Goal: Task Accomplishment & Management: Manage account settings

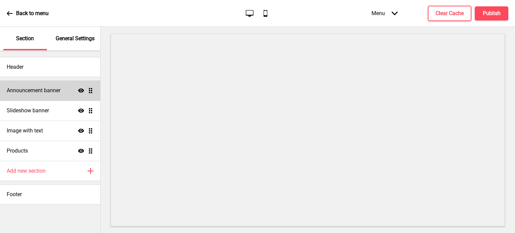
click at [79, 91] on icon at bounding box center [81, 90] width 6 height 4
click at [78, 93] on icon "Hide" at bounding box center [81, 90] width 6 height 6
click at [93, 91] on ul "Announcement banner Show Drag Slideshow banner Show Drag Image with text Show D…" at bounding box center [50, 120] width 100 height 80
click at [71, 93] on div "Announcement banner Show Drag" at bounding box center [50, 90] width 100 height 20
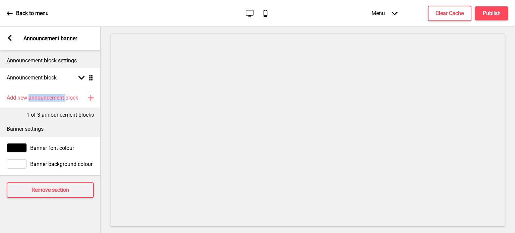
click at [71, 93] on div "Add new announcement block Plus" at bounding box center [50, 98] width 101 height 20
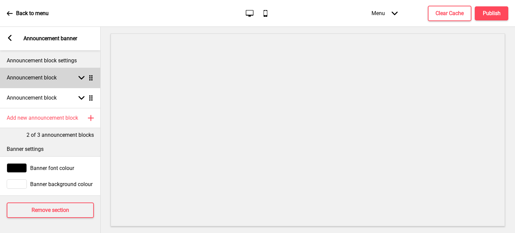
click at [65, 77] on div "Announcement block Arrow down Drag" at bounding box center [50, 78] width 101 height 20
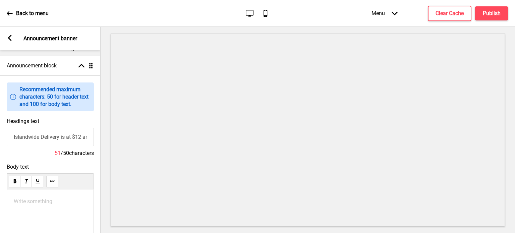
scroll to position [13, 0]
click at [64, 139] on input "Islandwide Delivery is at $12 and Pick Up Available" at bounding box center [50, 136] width 87 height 18
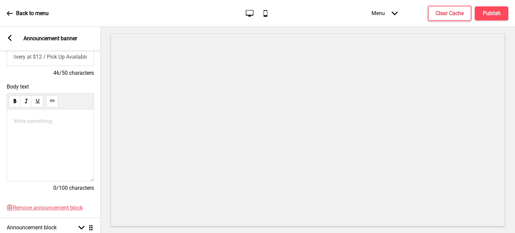
scroll to position [115, 0]
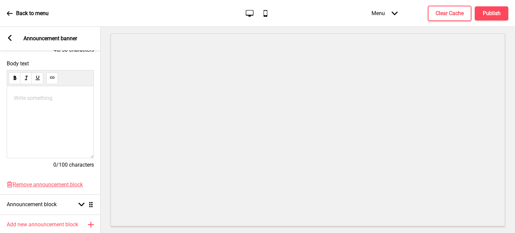
type input "Islandwide Delivery at $12 / Pick Up Available"
click at [64, 132] on div "Write something ﻿" at bounding box center [50, 122] width 87 height 72
click at [61, 131] on div "Write something ﻿" at bounding box center [50, 122] width 87 height 72
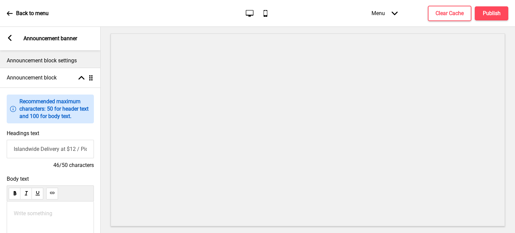
click at [39, 62] on p "Announcement block settings" at bounding box center [50, 60] width 87 height 7
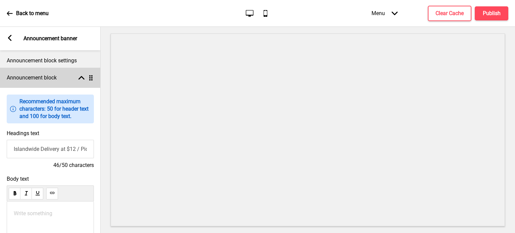
click at [75, 80] on div "Announcement block Arrow up Drag" at bounding box center [50, 78] width 101 height 20
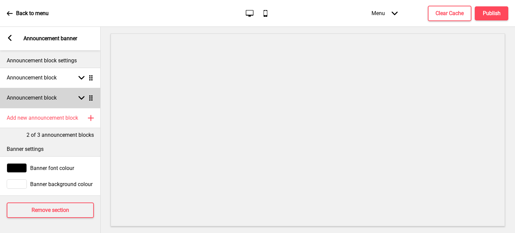
click at [83, 99] on icon at bounding box center [81, 98] width 6 height 4
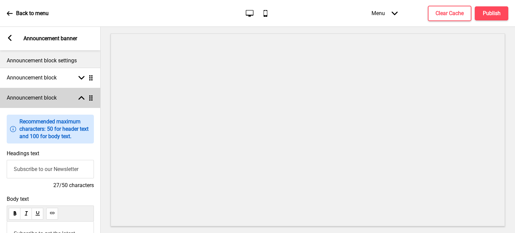
click at [79, 99] on icon at bounding box center [81, 98] width 6 height 4
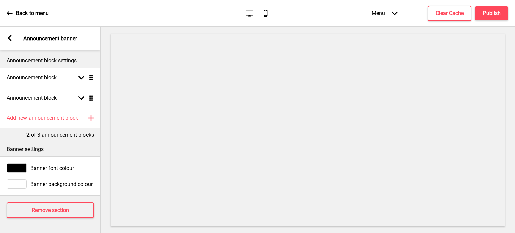
scroll to position [3, 0]
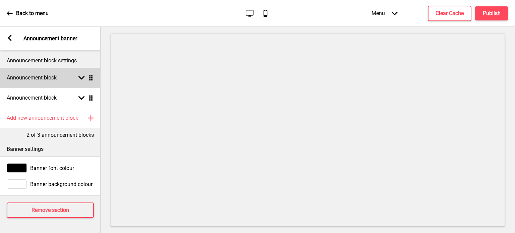
click at [83, 79] on div "Announcement block Arrow down Drag" at bounding box center [50, 78] width 101 height 20
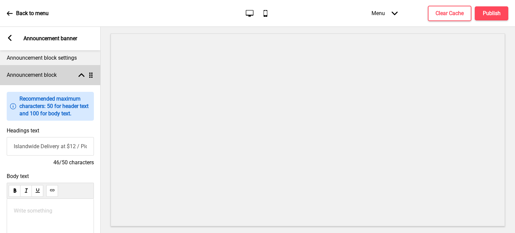
click at [83, 79] on div "Announcement block Arrow up Drag" at bounding box center [50, 75] width 101 height 20
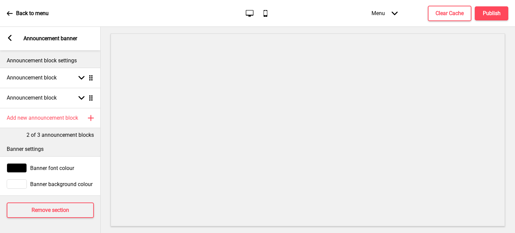
click at [11, 40] on icon at bounding box center [10, 38] width 4 height 6
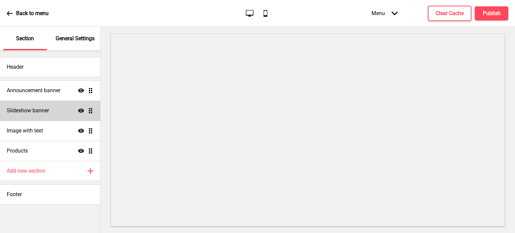
click at [80, 110] on icon "Show" at bounding box center [81, 111] width 6 height 6
click at [80, 112] on icon at bounding box center [81, 110] width 6 height 5
click at [81, 110] on icon at bounding box center [81, 111] width 6 height 4
click at [81, 110] on icon "Hide" at bounding box center [81, 111] width 6 height 6
click at [94, 109] on div "Slideshow banner Show Drag" at bounding box center [50, 111] width 100 height 20
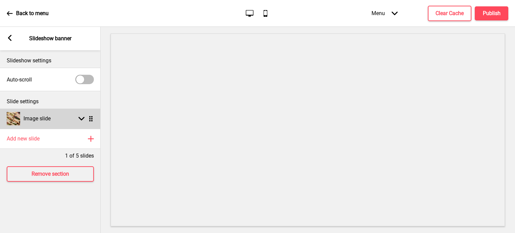
click at [83, 118] on icon at bounding box center [81, 119] width 6 height 4
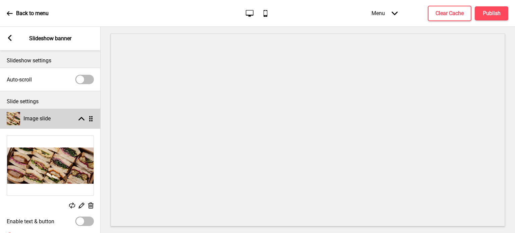
click at [80, 120] on rect at bounding box center [81, 119] width 6 height 6
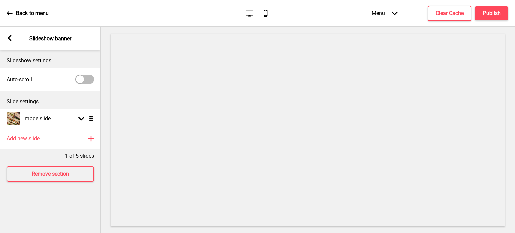
scroll to position [0, 0]
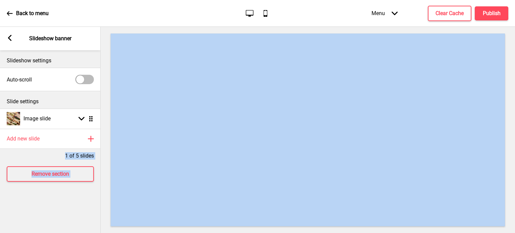
drag, startPoint x: 90, startPoint y: 140, endPoint x: 101, endPoint y: 139, distance: 11.4
click at [101, 139] on div "Section General Settings Header Announcement banner Show Drag Slideshow banner …" at bounding box center [257, 130] width 515 height 206
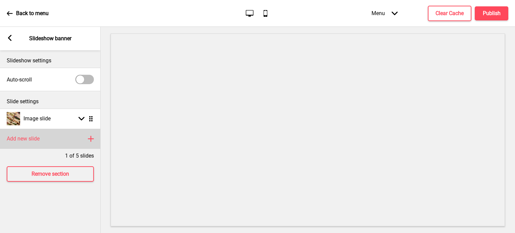
click at [99, 136] on div "Add new slide Plus" at bounding box center [50, 139] width 101 height 20
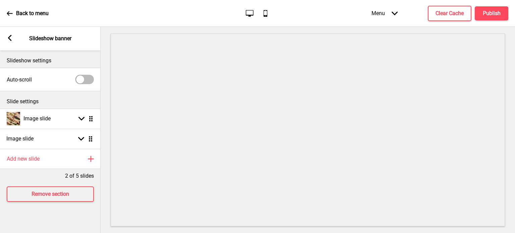
click at [87, 140] on ul "Image slide Arrow down Drag Image slide Arrow down Drag" at bounding box center [50, 129] width 101 height 40
click at [92, 140] on ul "Image slide Arrow down Drag Image slide Arrow down Drag" at bounding box center [50, 129] width 101 height 40
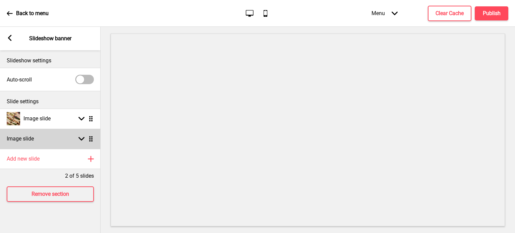
drag, startPoint x: 92, startPoint y: 140, endPoint x: 67, endPoint y: 144, distance: 25.7
click at [67, 144] on div "Image slide Arrow down Drag" at bounding box center [50, 139] width 101 height 20
select select "right"
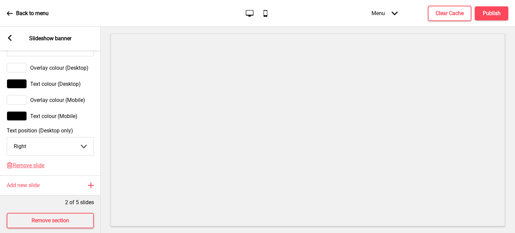
scroll to position [409, 0]
click at [36, 169] on span "Remove slide" at bounding box center [29, 165] width 32 height 6
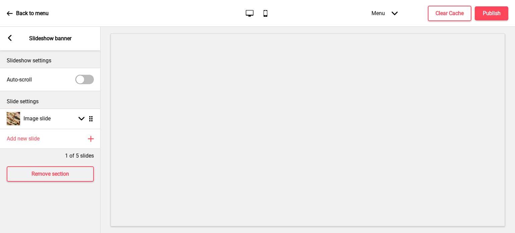
click at [15, 41] on div "Arrow left Slideshow banner" at bounding box center [50, 38] width 101 height 23
click at [9, 37] on icon at bounding box center [10, 38] width 4 height 6
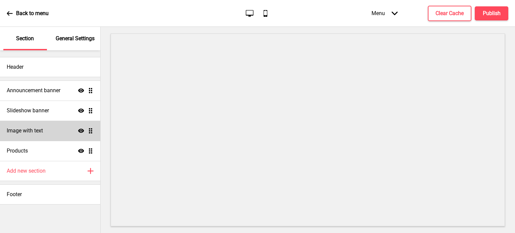
click at [91, 133] on ul "Announcement banner Show Drag Slideshow banner Show Drag Image with text Show D…" at bounding box center [50, 120] width 100 height 80
click at [80, 131] on icon at bounding box center [81, 131] width 6 height 4
click at [79, 133] on icon "Hide" at bounding box center [81, 131] width 6 height 6
click at [97, 129] on div "Image with text Show Drag" at bounding box center [50, 131] width 100 height 20
select select "right"
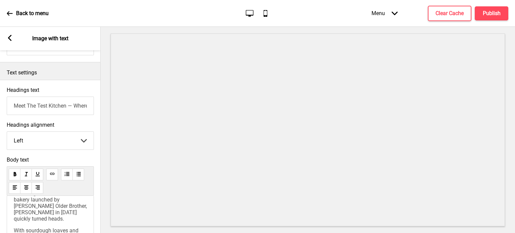
scroll to position [9, 0]
click at [51, 208] on span "What began as a home-based bakery launched by Rebecca Lim's Older Brother, Dani…" at bounding box center [51, 206] width 74 height 32
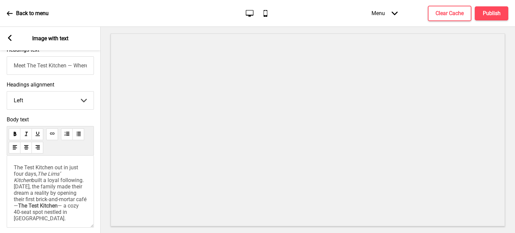
scroll to position [167, 0]
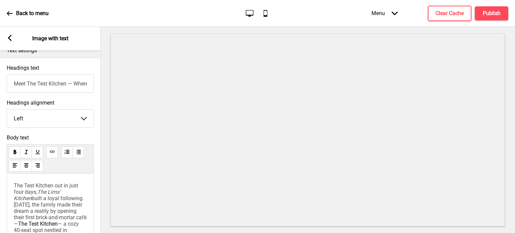
click at [60, 84] on input "Meet The Test Kitchen — Where Pastries Meet Personality" at bounding box center [50, 83] width 87 height 18
click at [21, 84] on input "The Test Kitchen — Crafting Food You Deserve" at bounding box center [50, 83] width 87 height 18
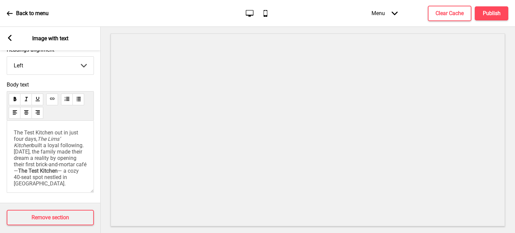
scroll to position [220, 0]
type input "The Test Kitchen: Curating Food You Deserve"
click at [45, 136] on span "The Test Kitchen out in just four days," at bounding box center [47, 135] width 66 height 13
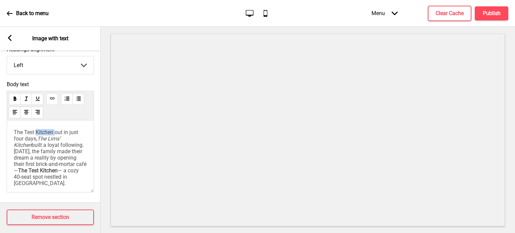
click at [45, 136] on span "The Test Kitchen out in just four days," at bounding box center [47, 135] width 66 height 13
click at [39, 135] on span "The Test Kitchen out in just four days," at bounding box center [47, 135] width 66 height 13
click at [34, 146] on span ". Four years later, the family made their dream a reality by opening their firs…" at bounding box center [49, 154] width 70 height 25
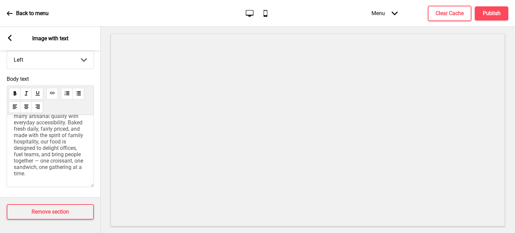
scroll to position [75, 0]
click at [40, 134] on span "was born from a family’s home oven during Covid and has grown into a CBD café a…" at bounding box center [51, 115] width 74 height 121
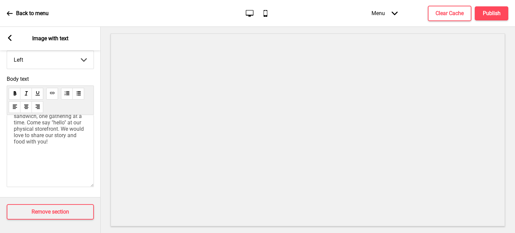
scroll to position [153, 0]
click at [22, 153] on p "﻿" at bounding box center [50, 153] width 73 height 6
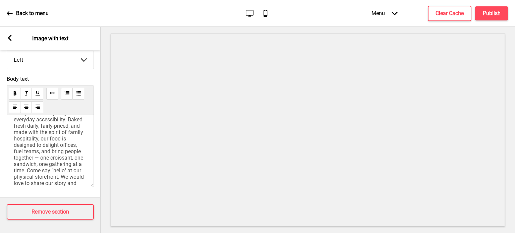
scroll to position [145, 0]
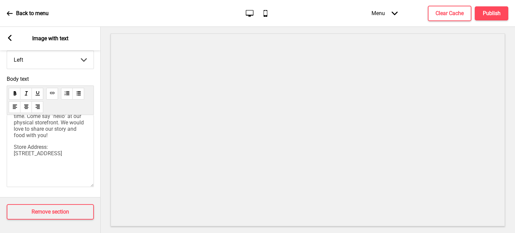
click at [63, 157] on p "Store Address: 18 Cross St, #01-13, Singapore 048423" at bounding box center [50, 150] width 73 height 13
click at [46, 125] on div "The Test Kitchen was born from a family’s home oven during Covid and has grown …" at bounding box center [50, 66] width 73 height 218
click at [47, 103] on p "The Test Kitchen was born from a family’s home oven during Covid and has grown …" at bounding box center [50, 30] width 73 height 146
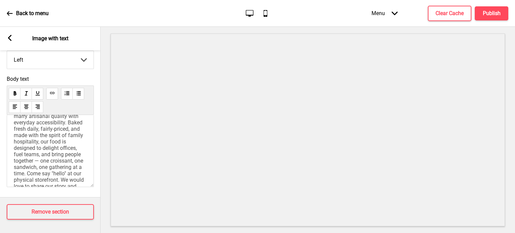
scroll to position [74, 0]
click at [40, 136] on span "was born from a family’s home oven during Covid and has grown into a CBD café a…" at bounding box center [51, 126] width 74 height 140
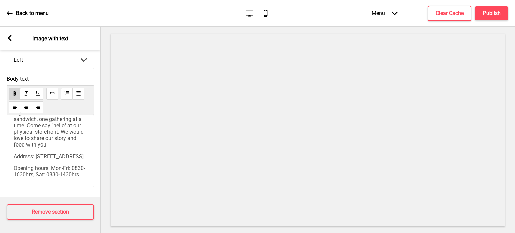
scroll to position [115, 0]
click at [26, 149] on span "was born from a family’s home oven during Covid and has grown into a CBD café a…" at bounding box center [51, 79] width 74 height 140
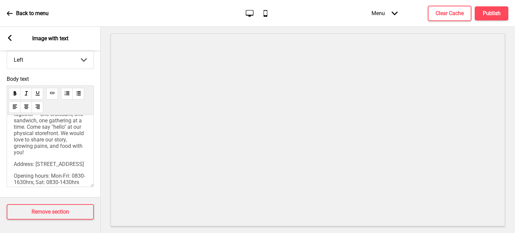
click at [74, 156] on p "The Test Kitchen was born from a family’s home oven during Covid and has grown …" at bounding box center [50, 82] width 73 height 146
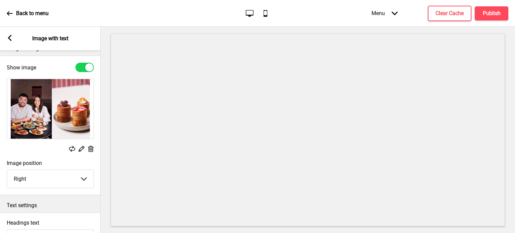
scroll to position [0, 0]
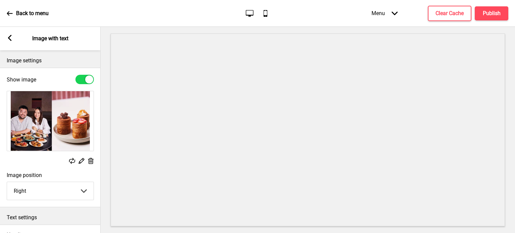
click at [11, 35] on div "Arrow left Image with text" at bounding box center [50, 38] width 101 height 23
click at [8, 40] on rect at bounding box center [10, 38] width 6 height 6
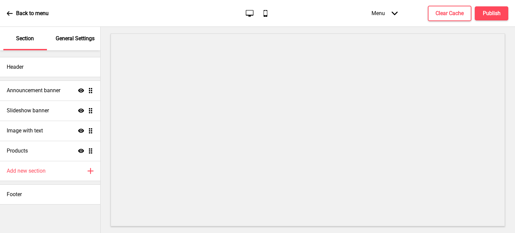
click at [85, 128] on div "Show Drag" at bounding box center [85, 131] width 15 height 6
select select "right"
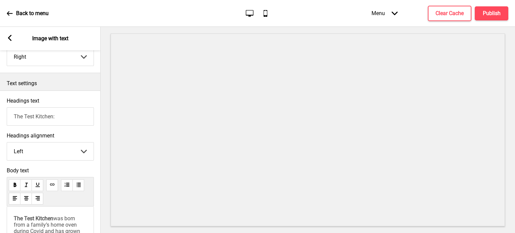
scroll to position [136, 0]
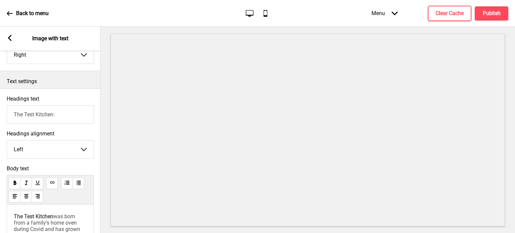
click at [74, 113] on input "The Test Kitchen: Curating Food You Deserve" at bounding box center [50, 114] width 87 height 18
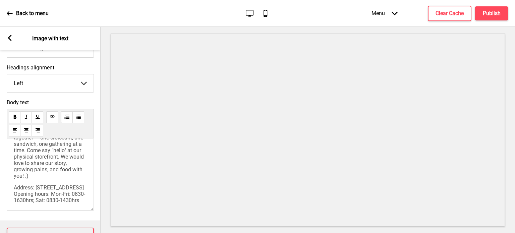
scroll to position [0, 0]
click at [48, 179] on span "was born from a family’s home oven during Covid and has grown into a CBD café a…" at bounding box center [51, 106] width 74 height 146
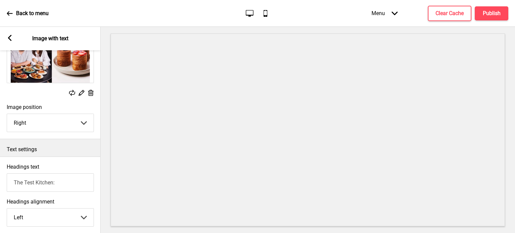
scroll to position [68, 0]
click at [67, 186] on input "The Test Kitchen: Curating Food You Deserve" at bounding box center [50, 182] width 87 height 18
click at [50, 182] on input "The Test Kitchen: Putting Customers First" at bounding box center [50, 182] width 87 height 18
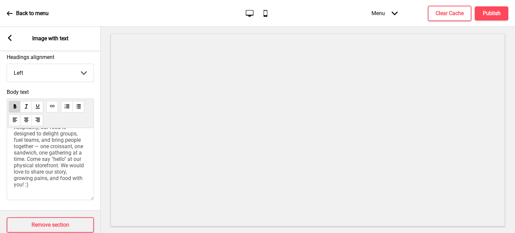
scroll to position [115, 0]
type input "The Test Kitchen: Putting Customers First"
click at [74, 150] on p "The Test Kitchen was born from a family’s home oven during Covid and has grown …" at bounding box center [50, 121] width 73 height 134
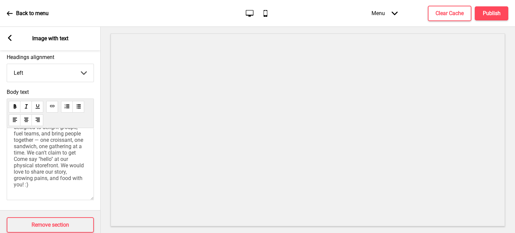
click at [74, 150] on p "The Test Kitchen was born from a family’s home oven during Covid and has grown …" at bounding box center [50, 118] width 73 height 140
click at [47, 179] on span "was born from a family’s home oven during Covid and has grown into a CBD café. …" at bounding box center [51, 118] width 74 height 140
click at [29, 170] on span "was born from a family’s home oven during Covid and has grown into a CBD café. …" at bounding box center [51, 107] width 74 height 159
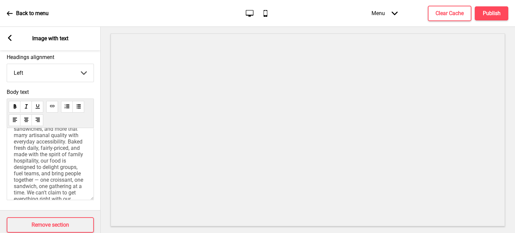
scroll to position [0, 0]
click at [51, 156] on span "was born from a family’s home oven during Covid and has grown into a CBD café. …" at bounding box center [51, 216] width 74 height 159
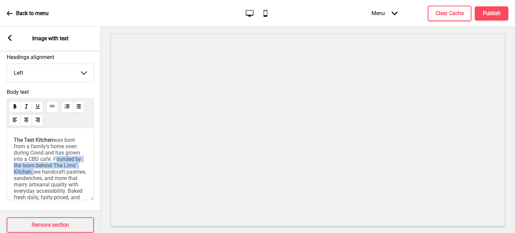
copy span "Founded by the team behind The Lims’ Kitchen,"
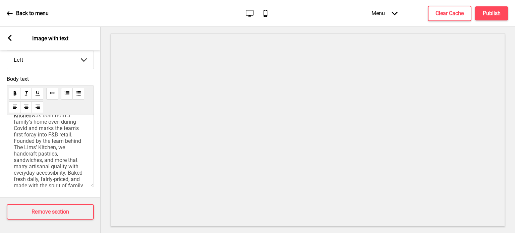
scroll to position [162, 0]
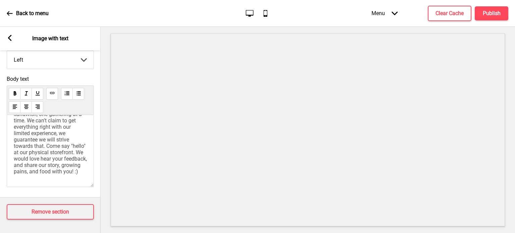
click at [62, 148] on span "was born from a family’s home oven during Covid and marks the team's first fora…" at bounding box center [51, 92] width 74 height 166
copy p "Founded by the team behind The Lims’ Kitchen, The Test Kitchen was born from a …"
click at [56, 140] on p "Founded by the team behind The Lims’ Kitchen, The Test Kitchen was born from a …" at bounding box center [50, 92] width 73 height 166
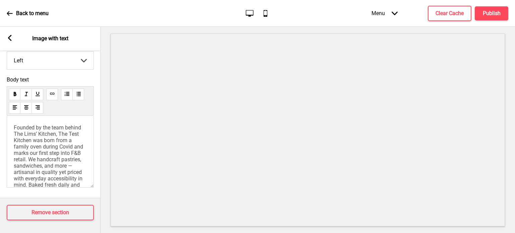
scroll to position [225, 0]
click at [32, 128] on p "Founded by the team behind The Lims’ Kitchen, The Test Kitchen was born from a …" at bounding box center [50, 210] width 73 height 172
click at [26, 122] on div "Founded by the team behind The Lims’ Kitchen, The Test Kitchen was born from a …" at bounding box center [50, 151] width 87 height 72
click at [21, 127] on p "Founded by the team behind The Lims’ Kitchen, The Test Kitchen was born from a …" at bounding box center [50, 210] width 73 height 172
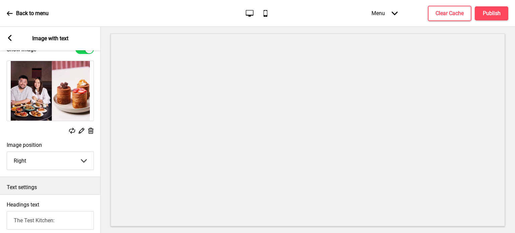
scroll to position [13, 0]
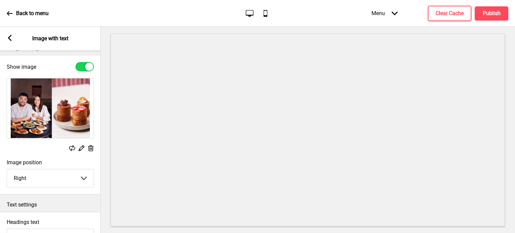
click at [80, 149] on icon at bounding box center [82, 148] width 6 height 6
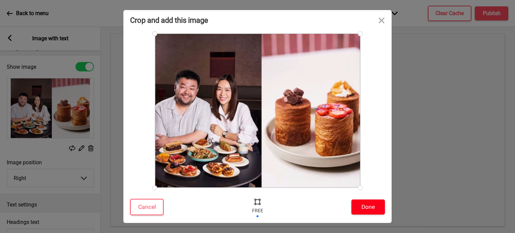
click at [375, 206] on button "Done" at bounding box center [368, 206] width 34 height 15
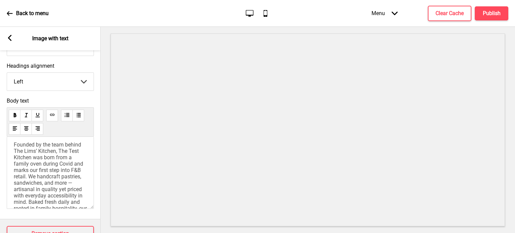
scroll to position [4, 0]
click at [25, 168] on span "Founded by the team behind The Lims’ Kitchen, The Test Kitchen was born from a …" at bounding box center [51, 228] width 74 height 172
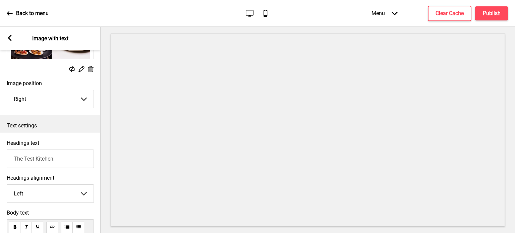
scroll to position [231, 0]
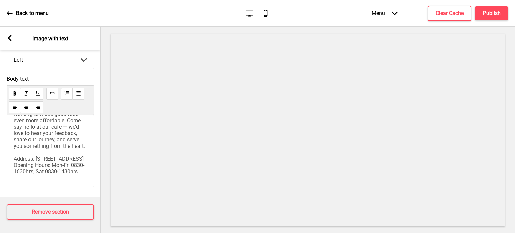
click at [11, 36] on icon at bounding box center [10, 38] width 4 height 6
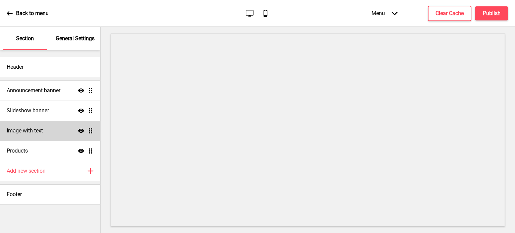
click at [91, 130] on ul "Announcement banner Show Drag Slideshow banner Show Drag Image with text Show D…" at bounding box center [50, 120] width 100 height 80
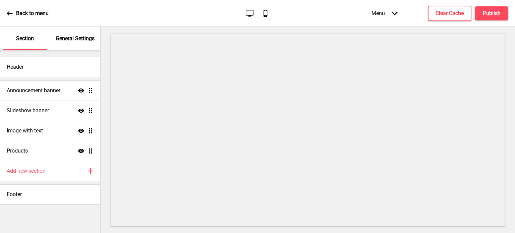
click at [91, 130] on ul "Announcement banner Show Drag Slideshow banner Show Drag Image with text Show D…" at bounding box center [50, 120] width 100 height 80
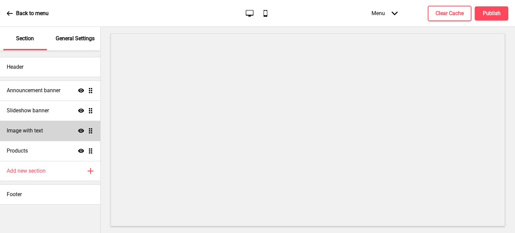
click at [90, 136] on div "Image with text Show Drag" at bounding box center [50, 131] width 100 height 20
select select "right"
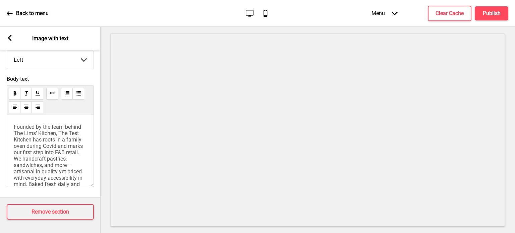
click at [65, 154] on span "Founded by the team behind The Lims’ Kitchen, The Test Kitchen has roots in a f…" at bounding box center [51, 210] width 74 height 172
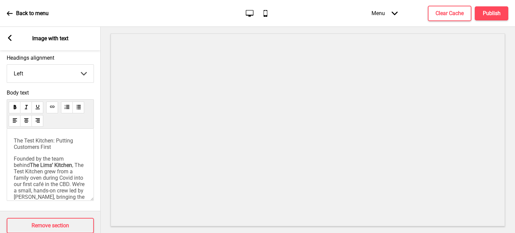
scroll to position [212, 0]
click at [34, 150] on p "The Test Kitchen: Putting Customers First" at bounding box center [50, 143] width 73 height 13
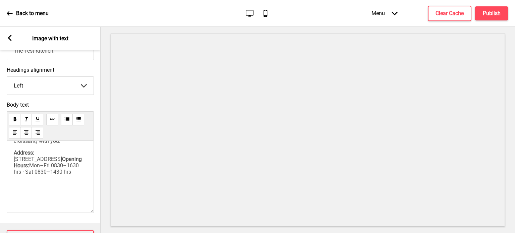
scroll to position [277, 0]
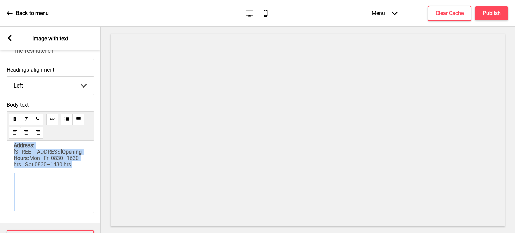
copy div "Founded by the team behind The Lims’ Kitchen , The Test Kitchen grew from a fam…"
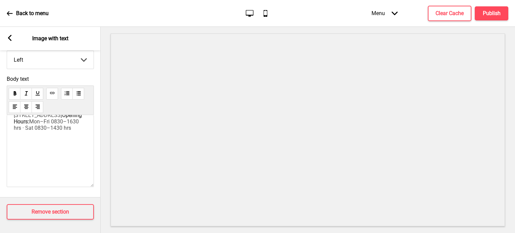
scroll to position [251, 0]
click at [35, 131] on p "Address: 18 Cross St, #01-13, Singapore 048423 Opening Hours: Mon–Fri 0830–1630…" at bounding box center [50, 118] width 73 height 25
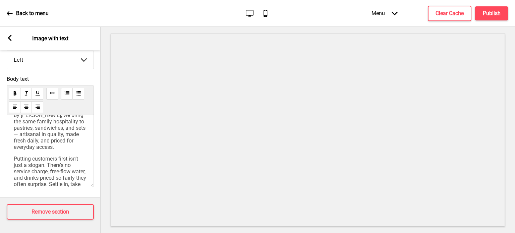
scroll to position [0, 0]
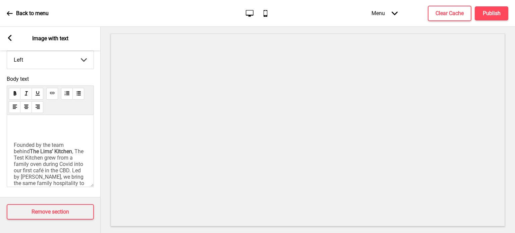
click at [31, 124] on p at bounding box center [50, 130] width 73 height 13
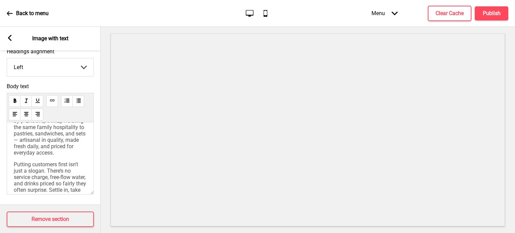
scroll to position [51, 0]
click at [13, 170] on div "Founded by the team behind The Lims’ Kitchen , The Test Kitchen grew from a fam…" at bounding box center [50, 158] width 87 height 72
click at [14, 170] on span "Putting customers first isn’t just a slogan. There’s no service charge, free-fl…" at bounding box center [51, 181] width 74 height 51
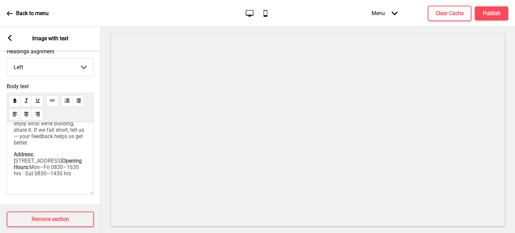
scroll to position [180, 0]
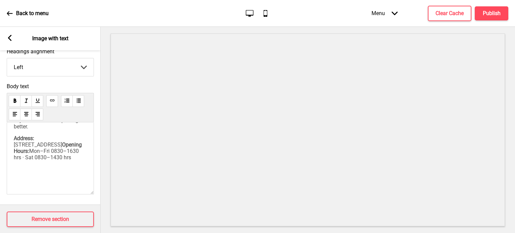
click at [44, 148] on span "18 Cross St, #01-13, Singapore 048423" at bounding box center [38, 144] width 48 height 6
click at [44, 162] on div "Founded by the team behind The Lims’ Kitchen , The Test Kitchen grew from a fam…" at bounding box center [50, 77] width 73 height 253
click at [53, 130] on p "Founded by the team behind The Lims’ Kitchen , The Test Kitchen grew from a fam…" at bounding box center [50, 40] width 73 height 178
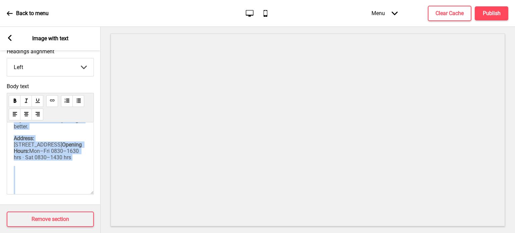
copy div "Founded by the team behind The Lims’ Kitchen , The Test Kitchen grew from a fam…"
click at [65, 161] on p "Address: 18 Cross St, #01-13, Singapore 048423 Opening Hours: Mon–Fri 0830–1630…" at bounding box center [50, 147] width 73 height 25
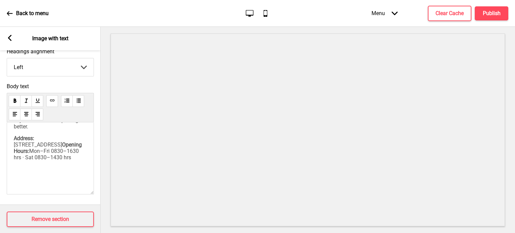
click at [62, 148] on span "18 Cross St, #01-13, Singapore 048423" at bounding box center [38, 144] width 48 height 6
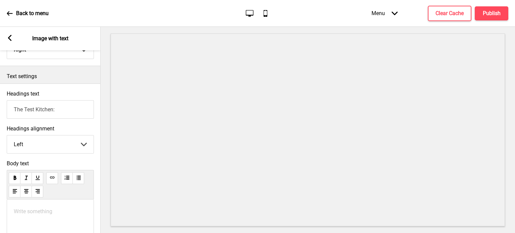
click at [46, 210] on p "Write something ﻿" at bounding box center [50, 211] width 73 height 6
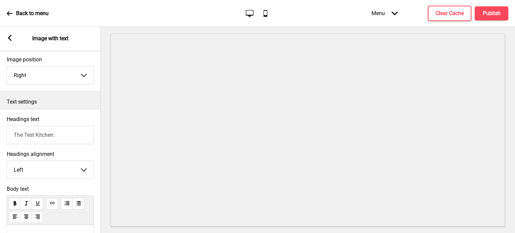
scroll to position [231, 0]
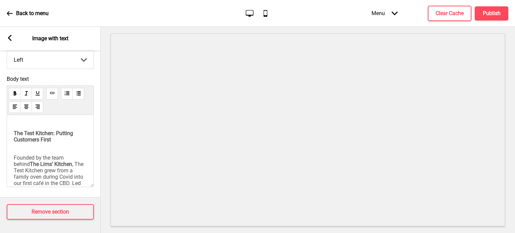
click at [13, 118] on div "The Test Kitchen: Putting Customers First Founded by the team behind The Lims’ …" at bounding box center [50, 151] width 87 height 72
click at [19, 124] on p "The Test Kitchen: Putting Customers First" at bounding box center [50, 136] width 73 height 25
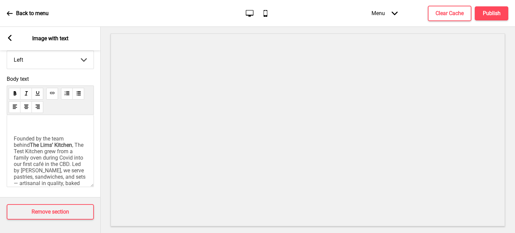
scroll to position [218, 0]
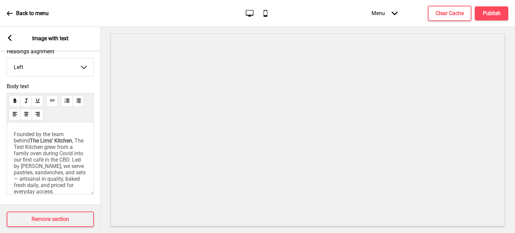
click at [51, 136] on span "Founded by the team behind" at bounding box center [39, 137] width 51 height 13
click at [67, 165] on span ", The Test Kitchen grew from a family oven during Covid into our first café in …" at bounding box center [50, 165] width 73 height 57
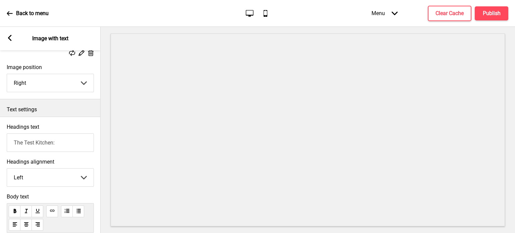
scroll to position [108, 0]
click at [65, 150] on input "The Test Kitchen: Putting Customers First" at bounding box center [50, 142] width 87 height 18
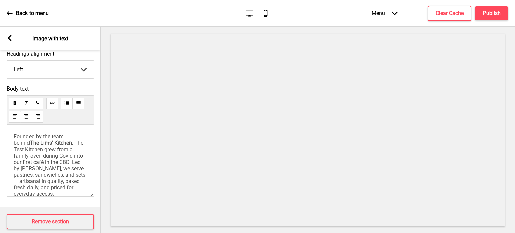
scroll to position [217, 0]
type input "The Test Kitchen: Putting Customers First"
click at [58, 150] on span ", The Test Kitchen grew from a family oven during Covid into our first café in …" at bounding box center [50, 167] width 73 height 57
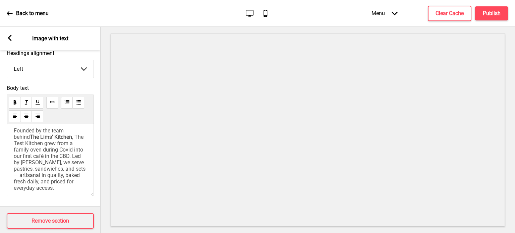
scroll to position [6, 0]
click at [56, 149] on span ", The Test Kitchen grew from a family oven during Covid into our first café in …" at bounding box center [50, 161] width 73 height 57
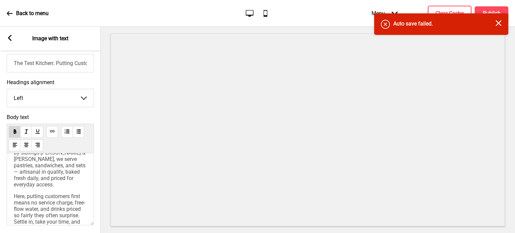
scroll to position [44, 0]
click at [65, 188] on p "Founded by the team behind The Lims’ Kitchen , The Test Kitchen grew from a fam…" at bounding box center [50, 153] width 73 height 70
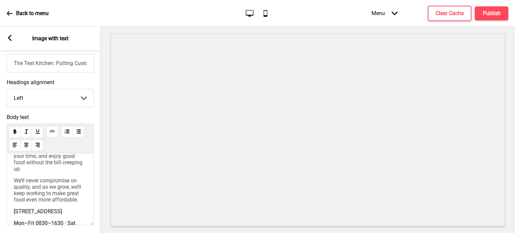
scroll to position [106, 0]
click at [81, 171] on p "Founded by the team behind The Lims’ Kitchen , The Test Kitchen grew from a fam…" at bounding box center [50, 113] width 73 height 115
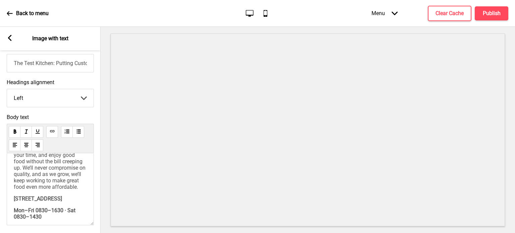
scroll to position [175, 0]
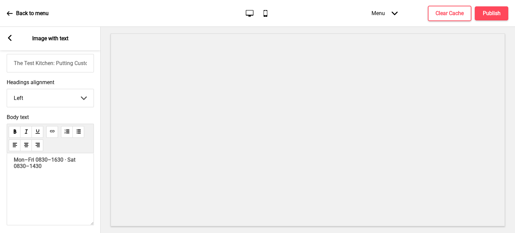
click at [33, 171] on div "Founded by the team behind The Lims’ Kitchen , The Test Kitchen grew from a fam…" at bounding box center [50, 109] width 73 height 207
click at [30, 171] on div "Founded by the team behind The Lims’ Kitchen , The Test Kitchen grew from a fam…" at bounding box center [50, 114] width 73 height 195
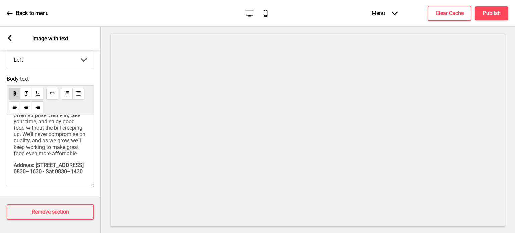
scroll to position [134, 0]
click at [20, 168] on span "Address: 18 Cross St, #01-13Mon–Fri 0830–1630 · Sat 0830–1430" at bounding box center [49, 168] width 71 height 13
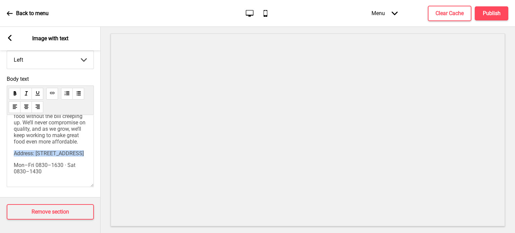
scroll to position [148, 0]
click at [29, 150] on span "Address: 18 Cross St, #01-13" at bounding box center [49, 153] width 70 height 6
click at [15, 150] on span "Address: 18 Cross St, #01-13, Singapore 048423" at bounding box center [49, 153] width 70 height 6
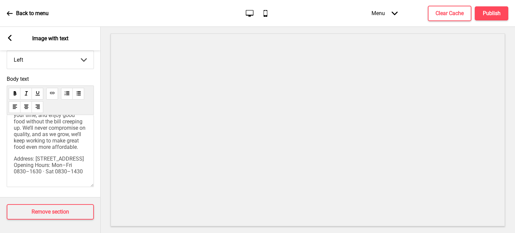
scroll to position [0, 0]
click at [13, 161] on div "Founded by the team behind The Lims’ Kitchen , The Test Kitchen grew from a fam…" at bounding box center [50, 151] width 87 height 72
click at [15, 161] on span ": 18 Cross St, #01-13, Singapore 048423 Opening Hours: Mon–Fri 0830–1630 · Sat …" at bounding box center [70, 165] width 113 height 19
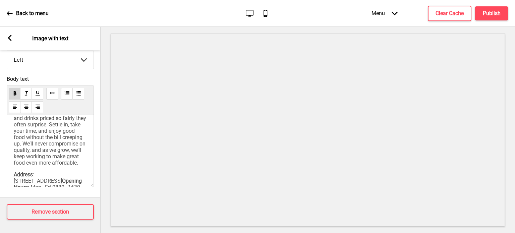
scroll to position [150, 0]
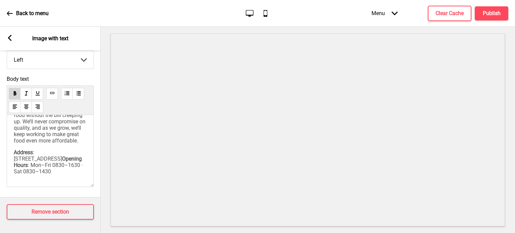
click at [26, 138] on div "Founded by the team behind The Lims’ Kitchen , The Test Kitchen grew from a fam…" at bounding box center [50, 92] width 73 height 165
click at [56, 154] on span ", The Test Kitchen grew from a family oven during the Covid pandemic into our f…" at bounding box center [51, 89] width 74 height 134
click at [66, 156] on span "Address" at bounding box center [75, 152] width 19 height 6
click at [49, 150] on span ", The Test Kitchen grew from a family oven during the Covid pandemic into our f…" at bounding box center [51, 89] width 74 height 134
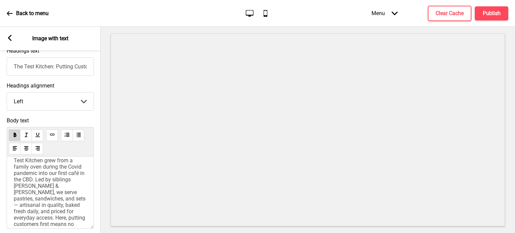
scroll to position [0, 0]
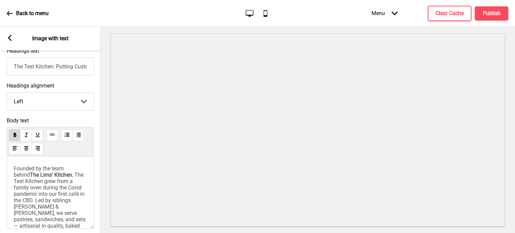
click at [33, 176] on span "The Lims’ Kitchen" at bounding box center [51, 175] width 42 height 6
click at [14, 185] on span "Founded by the team behind The Lims’ Kitchen, The Test Kitchen grew from a fami…" at bounding box center [51, 235] width 74 height 140
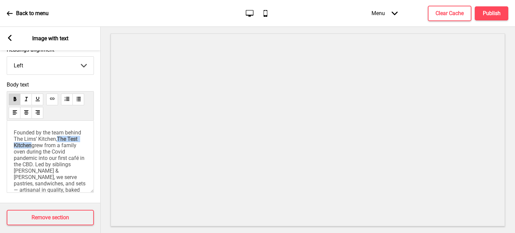
scroll to position [220, 0]
click at [63, 169] on span "grew from a family oven during the Covid pandemic into our first café in the CB…" at bounding box center [51, 205] width 74 height 127
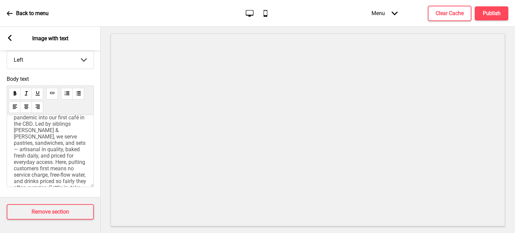
scroll to position [36, 0]
click at [61, 146] on span "grew from a family oven during the Covid pandemic into our first café in the CB…" at bounding box center [51, 164] width 74 height 127
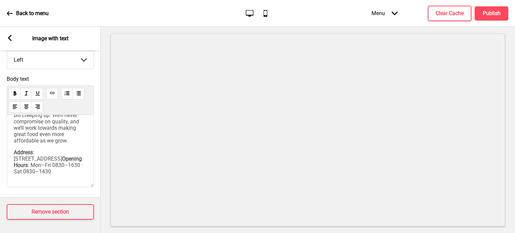
scroll to position [146, 0]
click at [62, 162] on span ": [STREET_ADDRESS]" at bounding box center [38, 155] width 48 height 13
click at [68, 162] on p "Address : 18 Cross St, #01-13, Singapore 048423, Instagram : @thetestkitchen.sg…" at bounding box center [50, 159] width 73 height 32
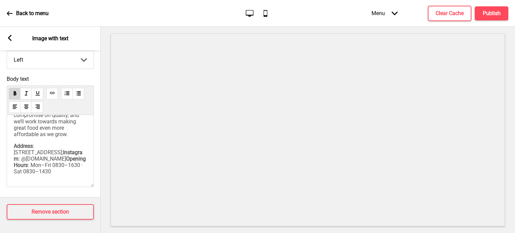
click at [15, 149] on span "Instagram" at bounding box center [48, 155] width 69 height 13
click at [38, 167] on span ": Mon–Fri 0830–1630 · Sat 0830–1430" at bounding box center [49, 168] width 70 height 13
click at [10, 37] on rect at bounding box center [10, 38] width 6 height 6
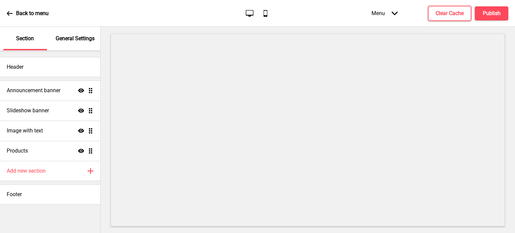
click at [91, 151] on ul "Announcement banner Show Drag Slideshow banner Show Drag Image with text Show D…" at bounding box center [50, 120] width 100 height 80
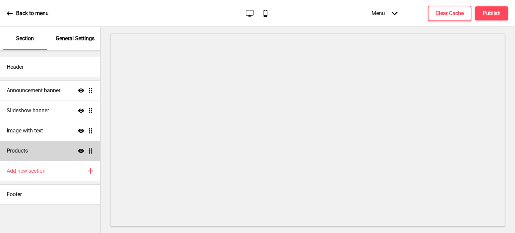
click at [90, 151] on ul "Announcement banner Show Drag Slideshow banner Show Drag Image with text Show D…" at bounding box center [50, 120] width 100 height 80
click at [93, 158] on div "Products Show Drag" at bounding box center [50, 151] width 100 height 20
select select "list"
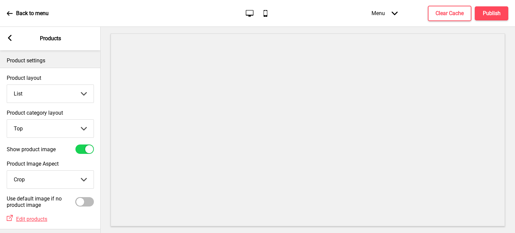
click at [82, 149] on div at bounding box center [84, 148] width 18 height 9
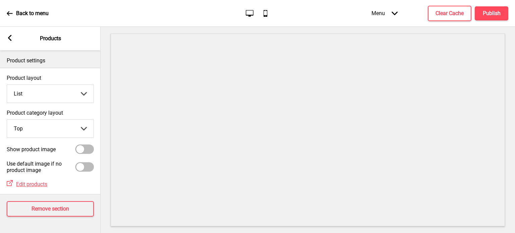
click at [82, 149] on div at bounding box center [80, 149] width 8 height 8
checkbox input "true"
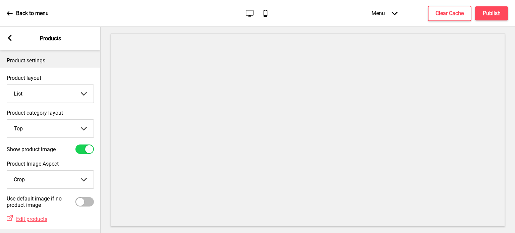
click at [76, 178] on select "Crop Natural" at bounding box center [50, 180] width 86 height 18
click at [7, 171] on select "Crop Natural" at bounding box center [50, 180] width 86 height 18
click at [83, 173] on select "Crop Natural" at bounding box center [50, 180] width 86 height 18
select select "cover"
click at [7, 171] on select "Crop Natural" at bounding box center [50, 180] width 86 height 18
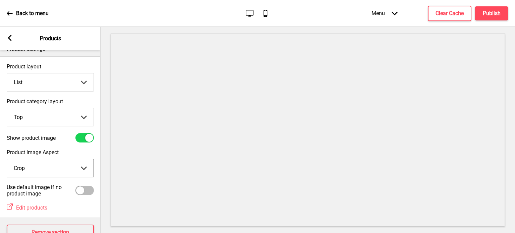
scroll to position [37, 0]
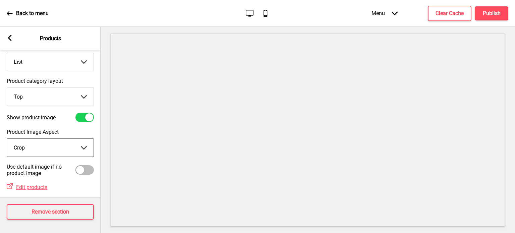
click at [82, 166] on div at bounding box center [80, 170] width 8 height 8
checkbox input "true"
click at [13, 40] on div "Arrow left Products" at bounding box center [50, 38] width 101 height 23
click at [8, 39] on rect at bounding box center [10, 38] width 6 height 6
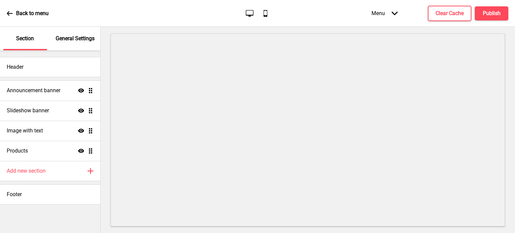
click at [71, 40] on p "General Settings" at bounding box center [75, 38] width 39 height 7
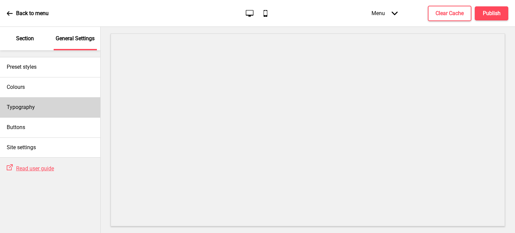
click at [57, 106] on div "Typography" at bounding box center [50, 107] width 100 height 20
select select "Nunito Sans"
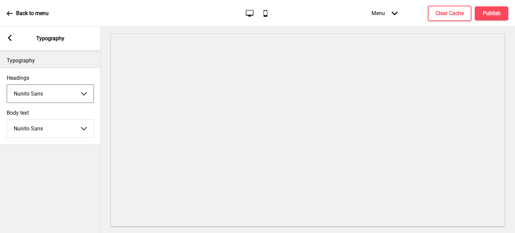
click at [80, 96] on select "Abhaya Libre Abril Fatface Adobe Garamond Pro Arimo Arsenal Arvo Berkshire Swas…" at bounding box center [50, 94] width 86 height 18
select select "Hammersmith One"
click at [86, 75] on label "Headings" at bounding box center [50, 78] width 87 height 6
click at [86, 85] on select "Abhaya Libre Abril Fatface Adobe Garamond Pro Arimo Arsenal Arvo Berkshire Swas…" at bounding box center [50, 94] width 86 height 18
click at [83, 89] on select "Abhaya Libre Abril Fatface Adobe Garamond Pro Arimo Arsenal Arvo Berkshire Swas…" at bounding box center [50, 94] width 86 height 18
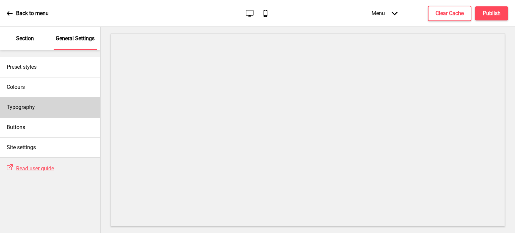
click at [72, 108] on div "Typography" at bounding box center [50, 107] width 100 height 20
select select "Hammersmith One"
select select "Nunito Sans"
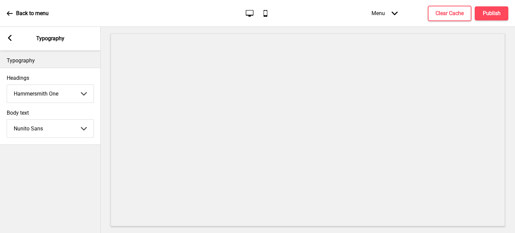
click at [75, 96] on select "Abhaya Libre Abril Fatface Adobe Garamond Pro Arimo Arsenal Arvo Berkshire Swas…" at bounding box center [50, 94] width 86 height 18
select select "Nunito Sans"
click at [7, 85] on select "Abhaya Libre Abril Fatface Adobe Garamond Pro Arimo Arsenal Arvo Berkshire Swas…" at bounding box center [50, 94] width 86 height 18
click at [11, 38] on rect at bounding box center [10, 38] width 6 height 6
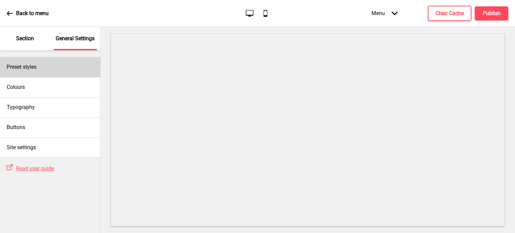
click at [42, 64] on div "Preset styles" at bounding box center [50, 67] width 100 height 20
select select "Custom"
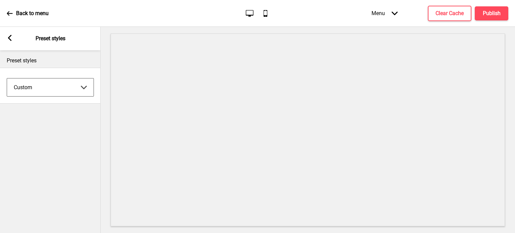
click at [52, 85] on select "Coffee Contrast Dark Earth Marine Minimalist Modern Oddle Pastel Yellow Fruits …" at bounding box center [50, 87] width 86 height 18
click at [59, 65] on div "Preset styles" at bounding box center [50, 58] width 101 height 17
click at [13, 35] on div "Arrow left Preset styles" at bounding box center [50, 38] width 101 height 23
click at [11, 40] on icon at bounding box center [10, 38] width 4 height 6
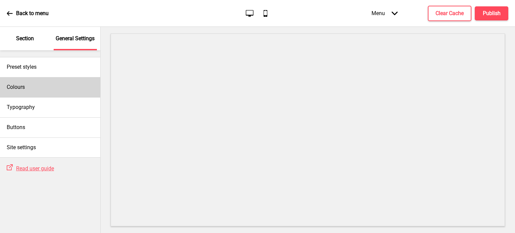
click at [38, 92] on div "Colours" at bounding box center [50, 87] width 100 height 20
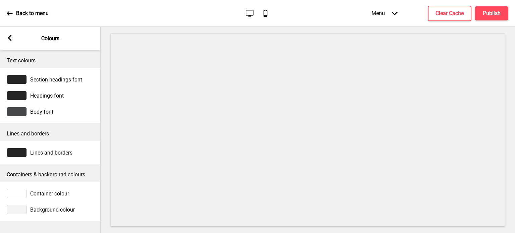
click at [8, 35] on rect at bounding box center [10, 38] width 6 height 6
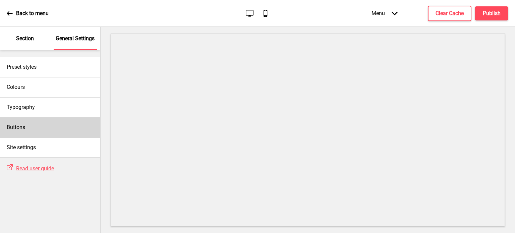
click at [40, 131] on div "Buttons" at bounding box center [50, 127] width 100 height 20
select select "square"
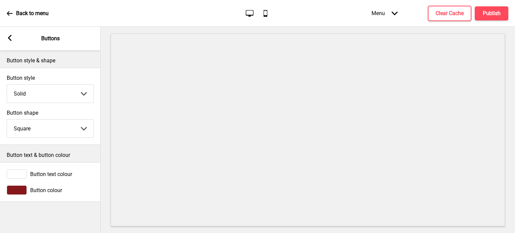
click at [78, 94] on select "Solid Outline Raised" at bounding box center [50, 94] width 86 height 18
select select "outline"
click at [7, 85] on select "Solid Outline Raised" at bounding box center [50, 94] width 86 height 18
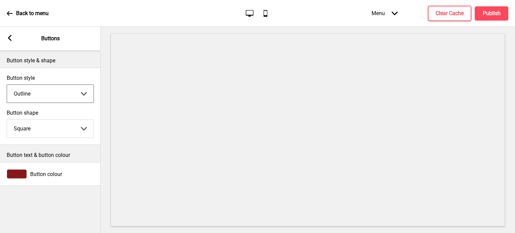
click at [83, 128] on select "Round Square Pill" at bounding box center [50, 129] width 86 height 18
click at [7, 120] on select "Round Square Pill" at bounding box center [50, 129] width 86 height 18
click at [80, 128] on select "Round Square Pill" at bounding box center [50, 129] width 86 height 18
select select "pill"
click at [7, 120] on select "Round Square Pill" at bounding box center [50, 129] width 86 height 18
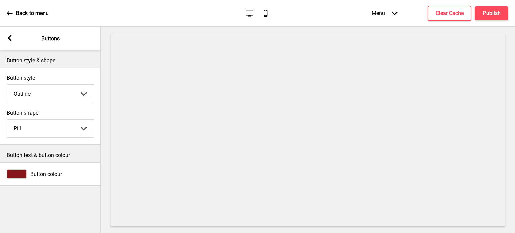
click at [93, 109] on div "Button shape Pill Round Square Pill Arrow down" at bounding box center [50, 123] width 101 height 35
click at [84, 95] on select "Solid Outline Raised" at bounding box center [50, 94] width 86 height 18
click at [7, 85] on select "Solid Outline Raised" at bounding box center [50, 94] width 86 height 18
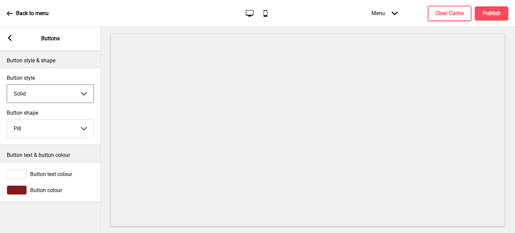
click at [83, 96] on select "Solid Outline Raised" at bounding box center [50, 94] width 86 height 18
click at [7, 85] on select "Solid Outline Raised" at bounding box center [50, 94] width 86 height 18
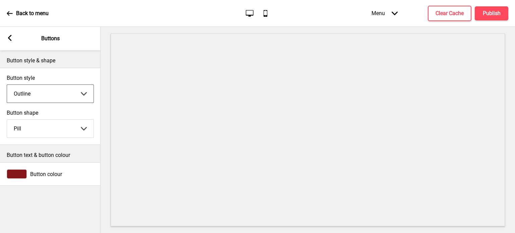
click at [85, 99] on select "Solid Outline Raised" at bounding box center [50, 94] width 86 height 18
click at [7, 85] on select "Solid Outline Raised" at bounding box center [50, 94] width 86 height 18
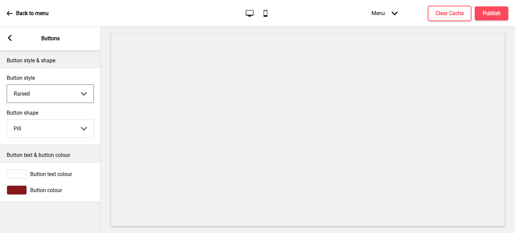
click at [85, 97] on select "Solid Outline Raised" at bounding box center [50, 94] width 86 height 18
click at [7, 85] on select "Solid Outline Raised" at bounding box center [50, 94] width 86 height 18
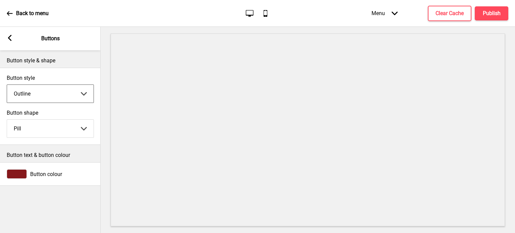
click at [84, 99] on select "Solid Outline Raised" at bounding box center [50, 94] width 86 height 18
click at [7, 85] on select "Solid Outline Raised" at bounding box center [50, 94] width 86 height 18
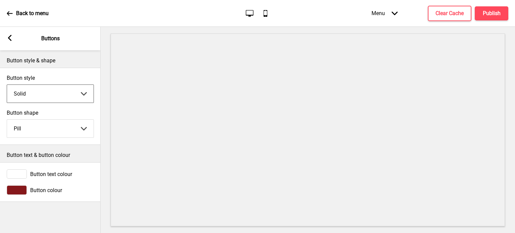
click at [90, 94] on select "Solid Outline Raised" at bounding box center [50, 94] width 86 height 18
click at [7, 85] on select "Solid Outline Raised" at bounding box center [50, 94] width 86 height 18
click at [80, 108] on div "Button shape Pill Round Square Pill Arrow down" at bounding box center [50, 123] width 101 height 35
click at [80, 100] on select "Solid Outline Raised" at bounding box center [50, 94] width 86 height 18
select select "outline"
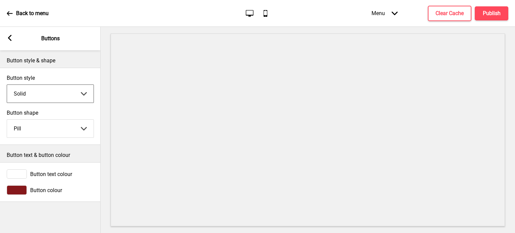
click at [7, 85] on select "Solid Outline Raised" at bounding box center [50, 94] width 86 height 18
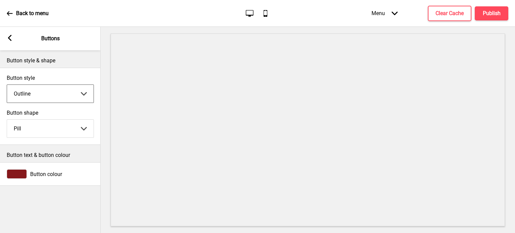
click at [12, 36] on rect at bounding box center [10, 38] width 6 height 6
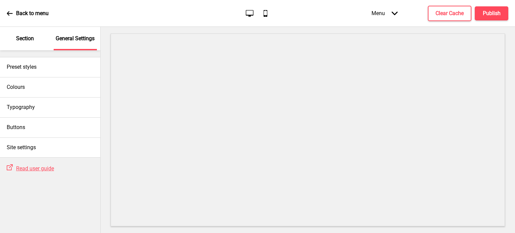
click at [26, 40] on p "Section" at bounding box center [25, 38] width 18 height 7
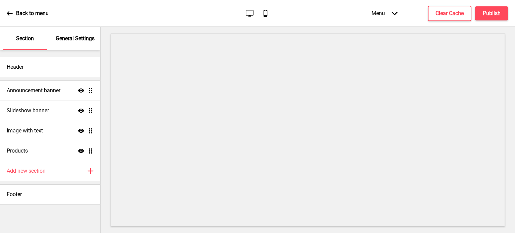
click at [5, 13] on div "Back to menu Desktop Mobile Menu Arrow down Product Page Store Information Chec…" at bounding box center [257, 13] width 515 height 27
click at [8, 14] on icon at bounding box center [10, 13] width 6 height 4
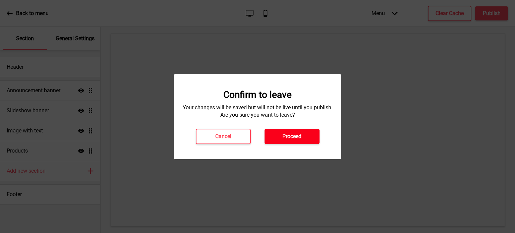
click at [293, 133] on h4 "Proceed" at bounding box center [291, 136] width 19 height 7
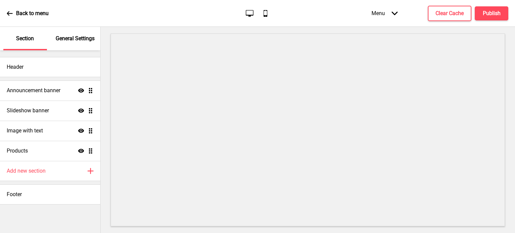
click at [93, 91] on ul "Announcement banner Show Drag Slideshow banner Show Drag Image with text Show D…" at bounding box center [50, 120] width 100 height 80
click at [90, 110] on ul "Announcement banner Show Drag Slideshow banner Show Drag Image with text Show D…" at bounding box center [50, 120] width 100 height 80
click at [91, 93] on ul "Announcement banner Show Drag Slideshow banner Show Drag Image with text Show D…" at bounding box center [50, 120] width 100 height 80
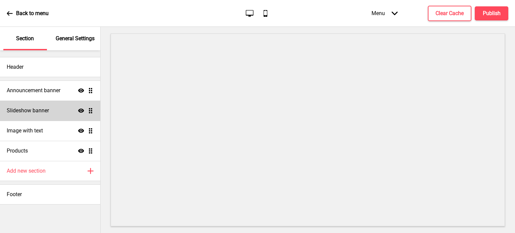
click at [90, 114] on div "Slideshow banner Show Drag" at bounding box center [50, 111] width 100 height 20
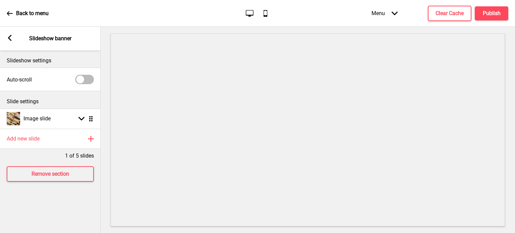
click at [84, 81] on div at bounding box center [84, 79] width 18 height 9
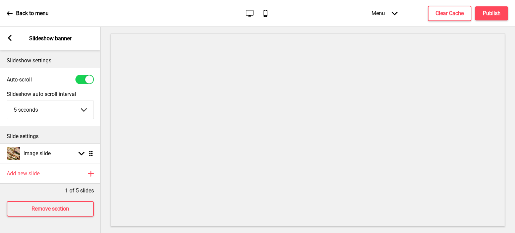
click at [84, 81] on div at bounding box center [84, 79] width 18 height 9
checkbox input "false"
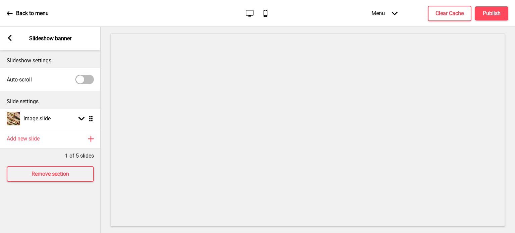
click at [10, 37] on rect at bounding box center [10, 38] width 6 height 6
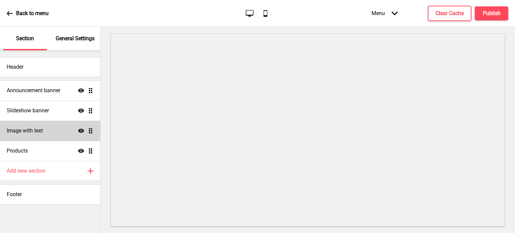
click at [93, 137] on div "Image with text Show Drag" at bounding box center [50, 131] width 100 height 20
select select "right"
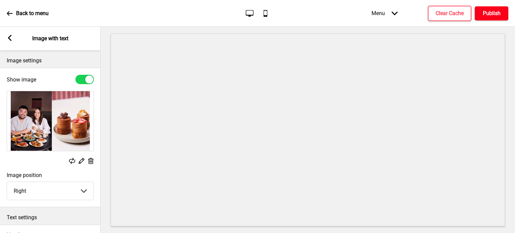
click at [481, 14] on button "Publish" at bounding box center [492, 13] width 34 height 14
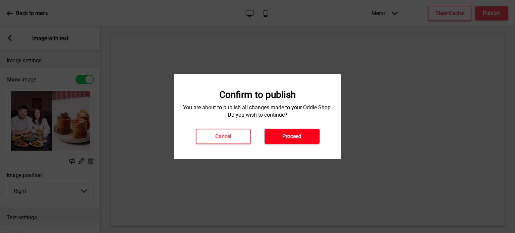
click at [312, 138] on button "Proceed" at bounding box center [291, 136] width 55 height 15
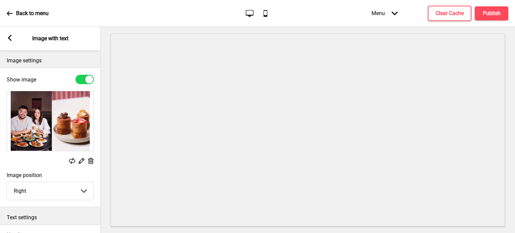
click at [14, 40] on div "Arrow left Image with text" at bounding box center [50, 38] width 101 height 23
click at [11, 39] on icon at bounding box center [10, 38] width 4 height 6
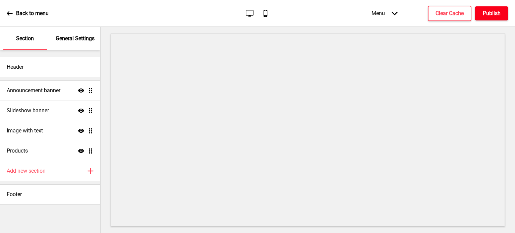
click at [492, 12] on h4 "Publish" at bounding box center [492, 13] width 18 height 7
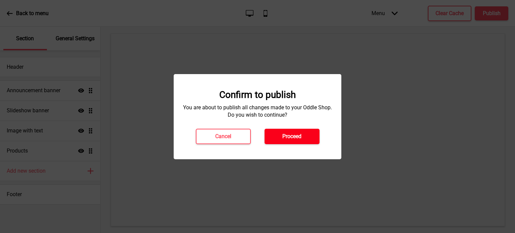
click at [292, 134] on h4 "Proceed" at bounding box center [291, 136] width 19 height 7
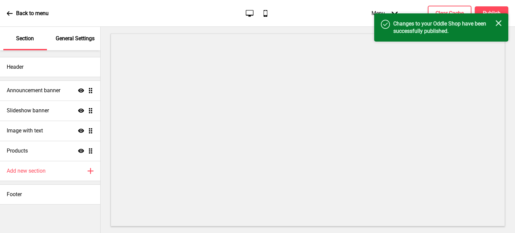
click at [501, 24] on div "Success Changes to your Oddle Shop have been successfully published. Close" at bounding box center [441, 27] width 134 height 28
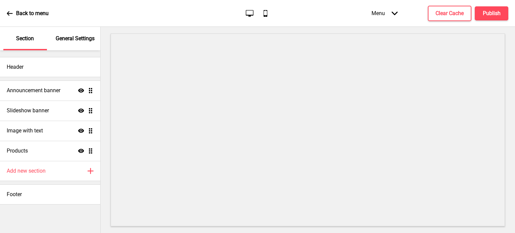
click at [9, 15] on icon at bounding box center [10, 13] width 6 height 4
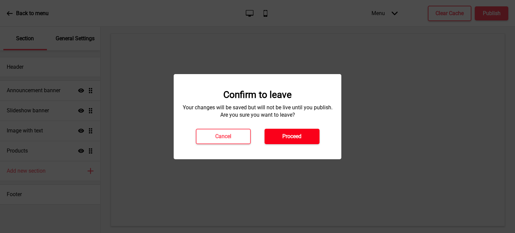
click at [291, 135] on h4 "Proceed" at bounding box center [291, 136] width 19 height 7
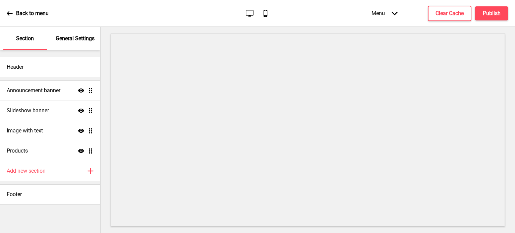
click at [394, 16] on div "Menu Arrow down" at bounding box center [385, 13] width 40 height 20
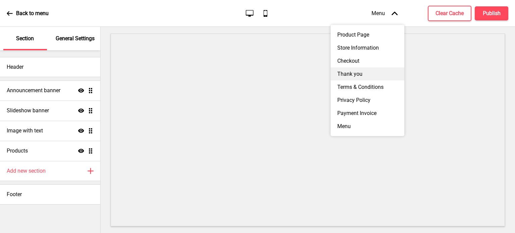
click at [363, 80] on div "Thank you" at bounding box center [368, 73] width 74 height 13
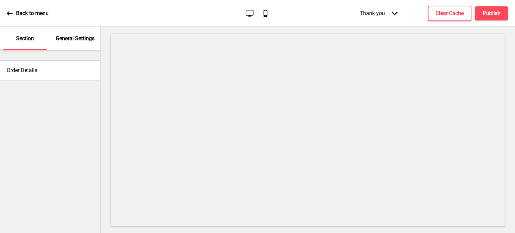
click at [389, 15] on div "Thank you Arrow down" at bounding box center [378, 13] width 51 height 20
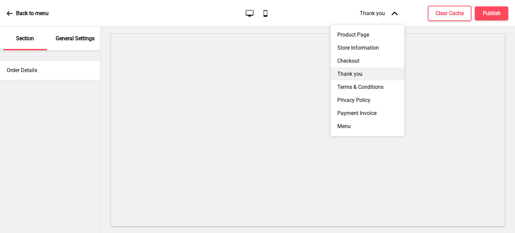
click at [368, 80] on div "Thank you" at bounding box center [368, 73] width 74 height 13
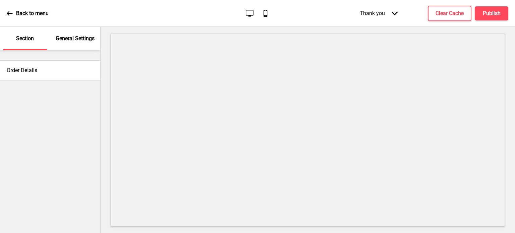
click at [394, 13] on icon "Arrow down" at bounding box center [395, 13] width 6 height 6
click at [267, 14] on icon at bounding box center [265, 13] width 4 height 7
click at [67, 42] on p "General Settings" at bounding box center [75, 38] width 39 height 7
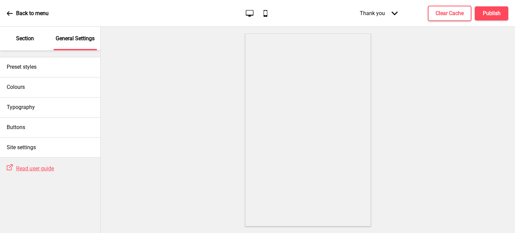
click at [29, 40] on p "Section" at bounding box center [25, 38] width 18 height 7
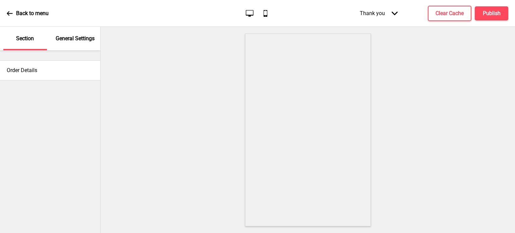
click at [11, 11] on icon at bounding box center [10, 13] width 6 height 6
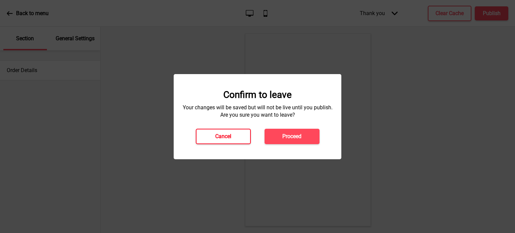
click at [223, 132] on button "Cancel" at bounding box center [223, 136] width 55 height 15
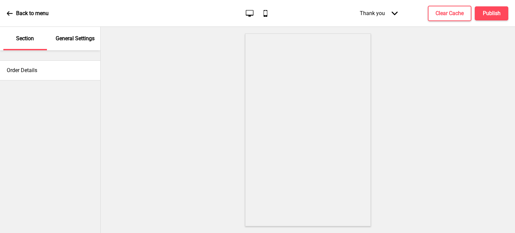
click at [62, 39] on p "General Settings" at bounding box center [75, 38] width 39 height 7
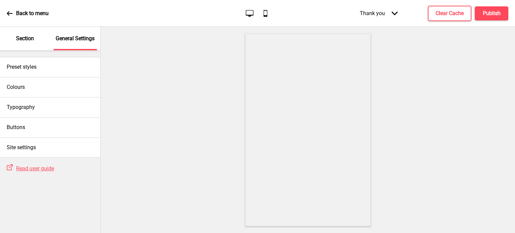
click at [28, 44] on div "Section" at bounding box center [25, 38] width 44 height 23
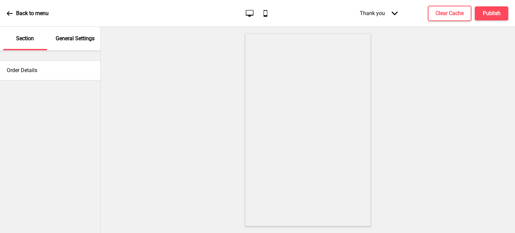
click at [24, 41] on p "Section" at bounding box center [25, 38] width 18 height 7
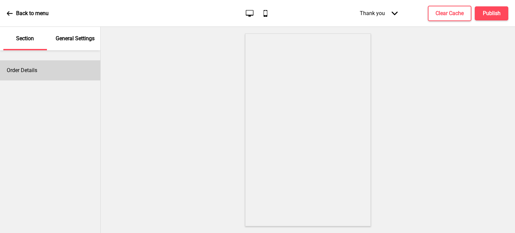
click at [24, 68] on h4 "Order Details" at bounding box center [22, 70] width 31 height 7
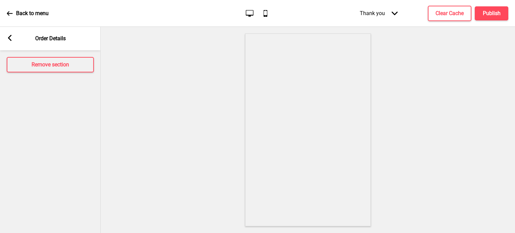
click at [12, 35] on icon "Arrow left" at bounding box center [10, 38] width 6 height 6
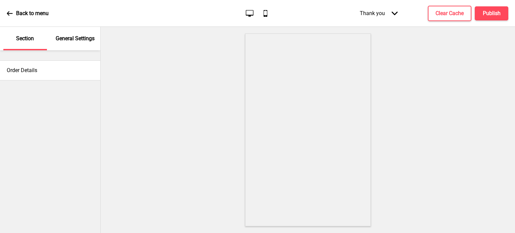
click at [374, 11] on div "Thank you Arrow down" at bounding box center [378, 13] width 51 height 20
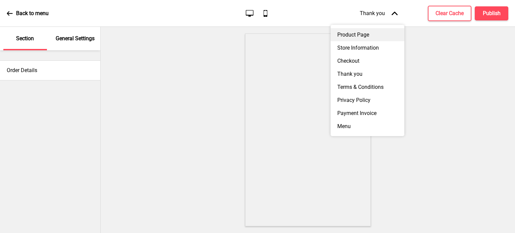
click at [369, 35] on div "Product Page" at bounding box center [368, 34] width 74 height 13
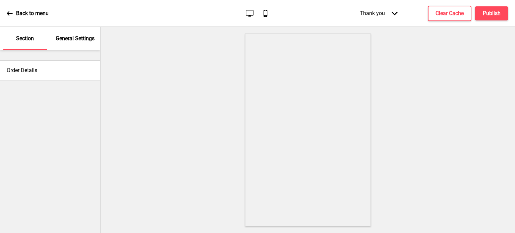
click at [378, 14] on div "Thank you Arrow down" at bounding box center [378, 13] width 51 height 20
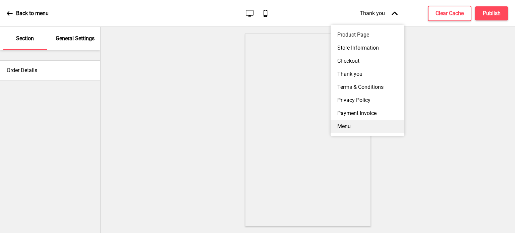
click at [362, 133] on div "Menu" at bounding box center [368, 126] width 74 height 13
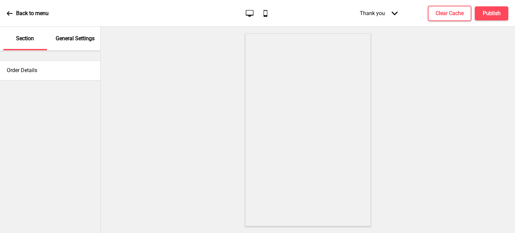
click at [392, 11] on icon "Arrow down" at bounding box center [395, 13] width 6 height 6
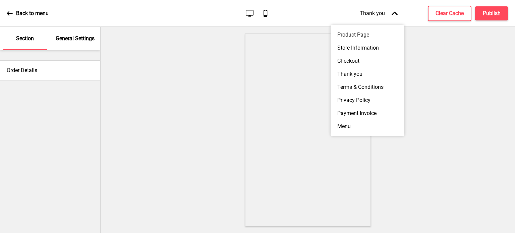
click at [392, 12] on icon "Arrow up" at bounding box center [395, 13] width 6 height 6
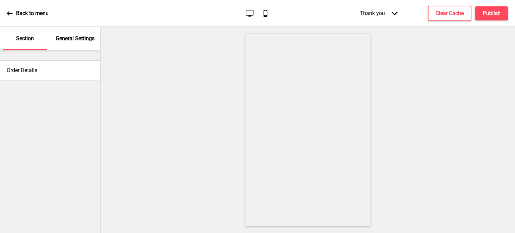
drag, startPoint x: 392, startPoint y: 12, endPoint x: 414, endPoint y: 58, distance: 51.9
click at [414, 58] on div at bounding box center [308, 130] width 414 height 206
click at [390, 17] on div "Thank you Arrow down" at bounding box center [378, 13] width 51 height 20
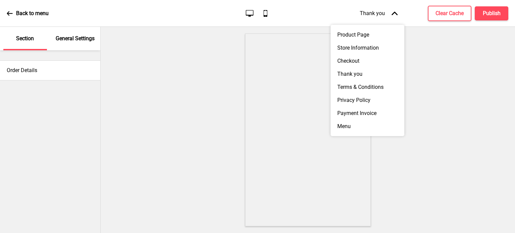
click at [377, 36] on div "Product Page" at bounding box center [368, 34] width 74 height 13
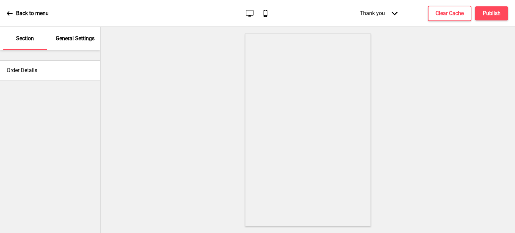
click at [390, 13] on div "Thank you Arrow down" at bounding box center [378, 13] width 51 height 20
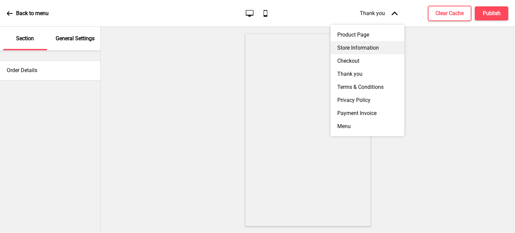
click at [370, 52] on div "Store Information" at bounding box center [368, 47] width 74 height 13
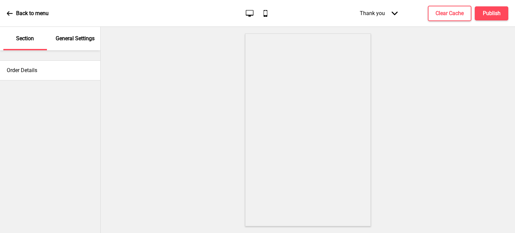
click at [381, 16] on div "Thank you Arrow down" at bounding box center [378, 13] width 51 height 20
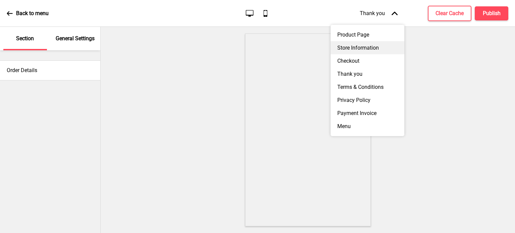
click at [363, 47] on div "Store Information" at bounding box center [368, 47] width 74 height 13
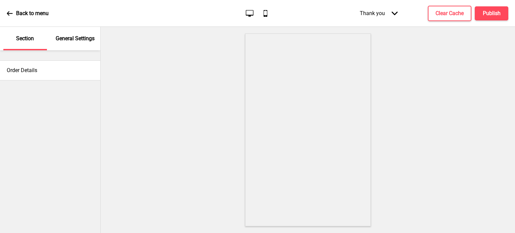
click at [12, 15] on icon at bounding box center [10, 13] width 6 height 6
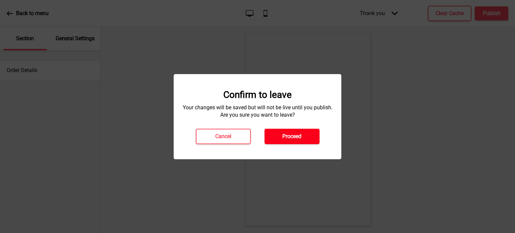
click at [288, 135] on h4 "Proceed" at bounding box center [291, 136] width 19 height 7
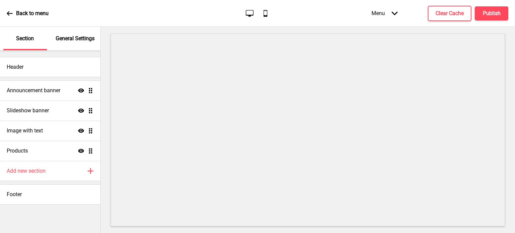
click at [92, 133] on ul "Announcement banner Show Drag Slideshow banner Show Drag Image with text Show D…" at bounding box center [50, 120] width 100 height 80
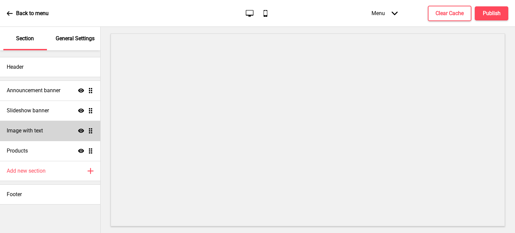
click at [66, 133] on div "Image with text Show Drag" at bounding box center [50, 131] width 100 height 20
select select "right"
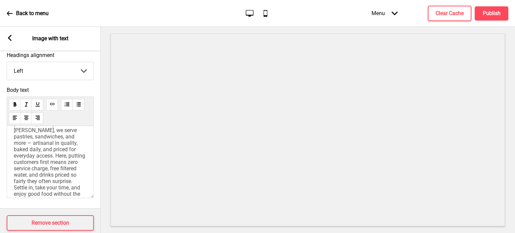
scroll to position [150, 0]
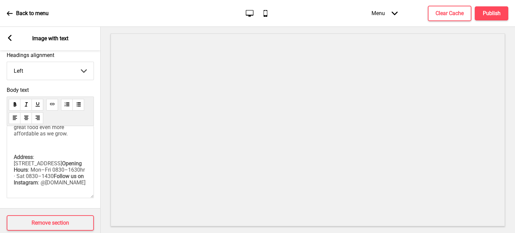
click at [62, 167] on span ": [STREET_ADDRESS]" at bounding box center [38, 160] width 48 height 13
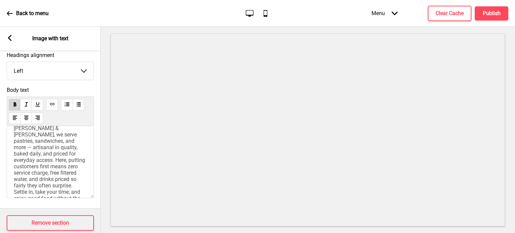
scroll to position [49, 0]
click at [54, 169] on span "grew from a family oven during the Covid pandemic into our first café in the CB…" at bounding box center [50, 165] width 73 height 134
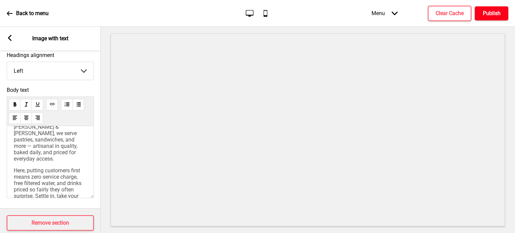
click at [487, 15] on h4 "Publish" at bounding box center [492, 13] width 18 height 7
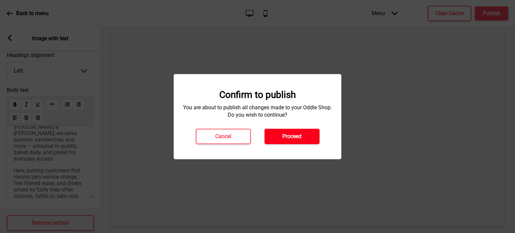
click at [289, 138] on h4 "Proceed" at bounding box center [291, 136] width 19 height 7
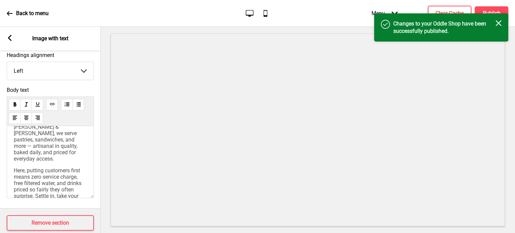
click at [265, 16] on icon at bounding box center [265, 13] width 4 height 7
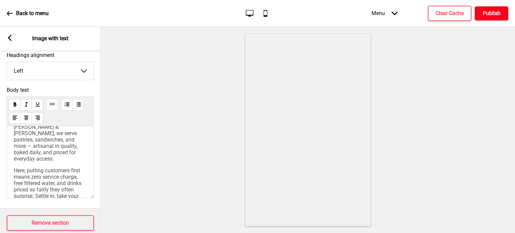
click at [484, 13] on h4 "Publish" at bounding box center [492, 13] width 18 height 7
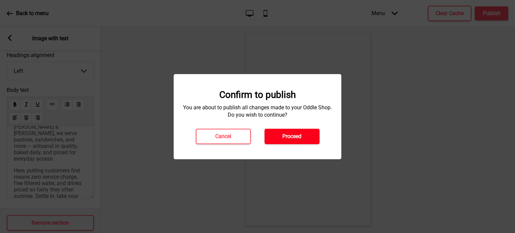
click at [287, 138] on h4 "Proceed" at bounding box center [291, 136] width 19 height 7
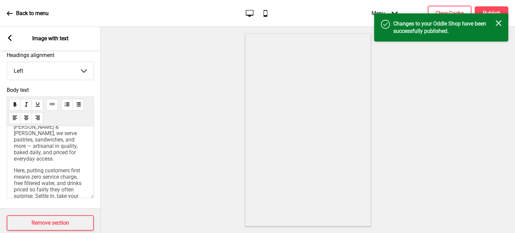
click at [12, 10] on icon at bounding box center [10, 13] width 6 height 6
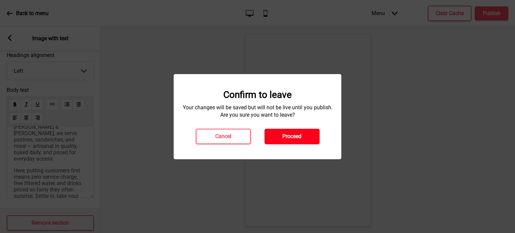
click at [286, 138] on h4 "Proceed" at bounding box center [291, 136] width 19 height 7
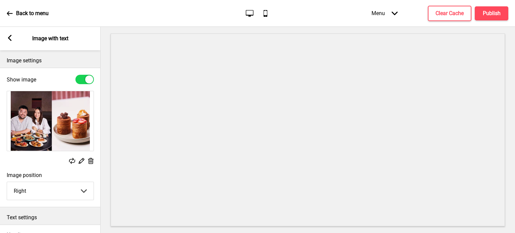
select select "right"
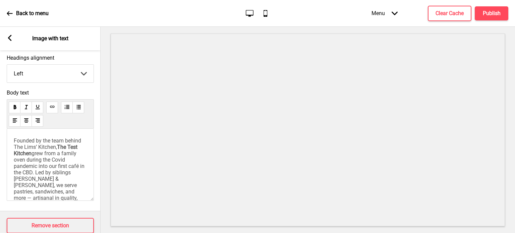
scroll to position [210, 0]
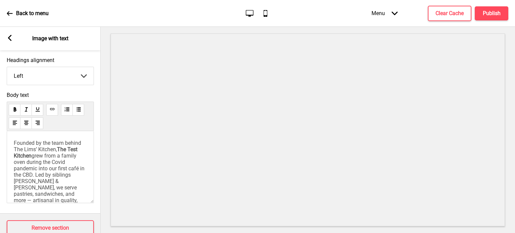
click at [33, 139] on div "Founded by the team behind The Lims’ Kitchen, The Test Kitchen grew from a fami…" at bounding box center [50, 167] width 87 height 72
click at [14, 145] on span "Founded by the team behind The Lims’ Kitchen," at bounding box center [48, 146] width 69 height 13
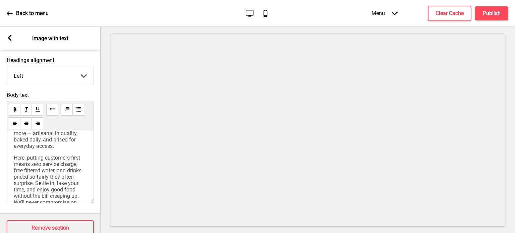
scroll to position [68, 0]
click at [15, 175] on span "Here, putting customers first means zero service charge, free filtered water, a…" at bounding box center [50, 189] width 73 height 70
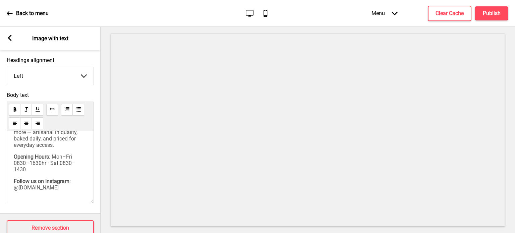
scroll to position [82, 0]
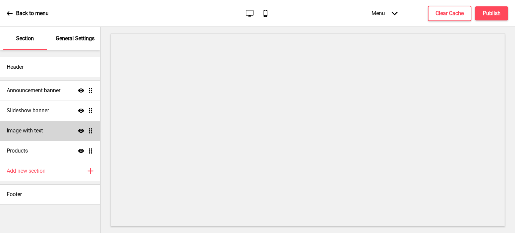
click at [69, 137] on div "Image with text Show Drag" at bounding box center [50, 131] width 100 height 20
select select "right"
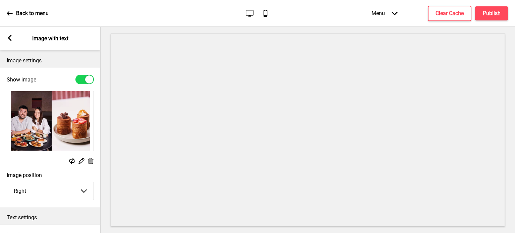
click at [69, 137] on img at bounding box center [50, 121] width 86 height 60
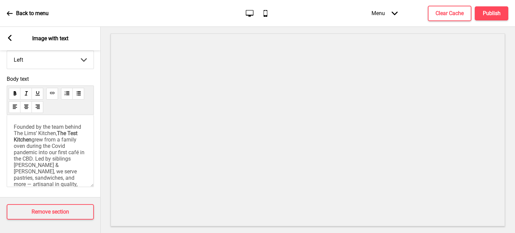
scroll to position [231, 0]
click at [63, 161] on span "grew from a family oven during the Covid pandemic into our first café in the CB…" at bounding box center [50, 168] width 72 height 64
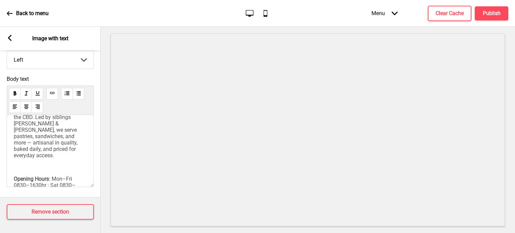
scroll to position [42, 0]
click at [64, 159] on p "Founded by the team behind The Lims’ Kitchen, The Test Kitchen grew from a fami…" at bounding box center [50, 120] width 73 height 76
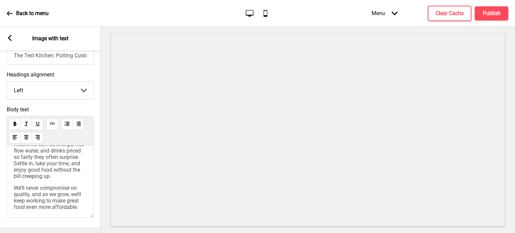
scroll to position [64, 0]
click at [61, 167] on p "Founded by the team behind The Lims’ Kitchen, The Test Kitchen grew from a fami…" at bounding box center [50, 128] width 73 height 76
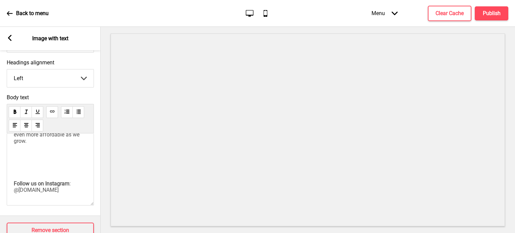
scroll to position [163, 0]
click at [53, 167] on p at bounding box center [50, 162] width 73 height 25
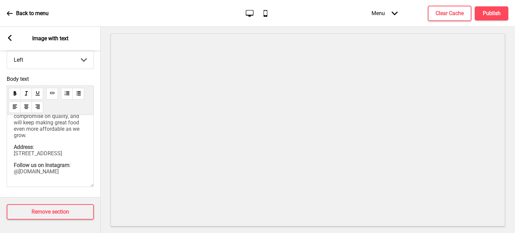
scroll to position [155, 0]
click at [44, 144] on p "Address : [STREET_ADDRESS]" at bounding box center [50, 150] width 73 height 13
click at [71, 168] on span "IG" at bounding box center [73, 165] width 5 height 6
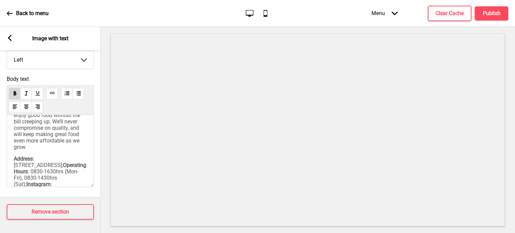
scroll to position [118, 0]
click at [51, 149] on span "grew from a family oven during the Covid pandemic into our first café in the CB…" at bounding box center [50, 85] width 73 height 134
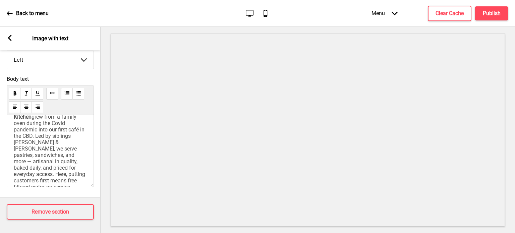
scroll to position [0, 0]
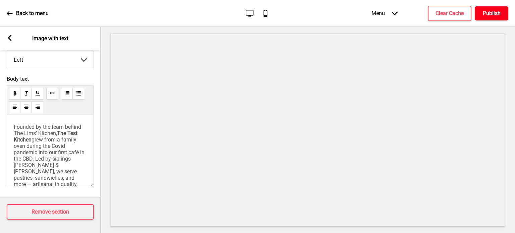
click at [488, 15] on h4 "Publish" at bounding box center [492, 13] width 18 height 7
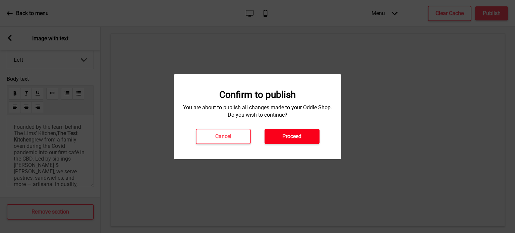
click at [294, 133] on h4 "Proceed" at bounding box center [291, 136] width 19 height 7
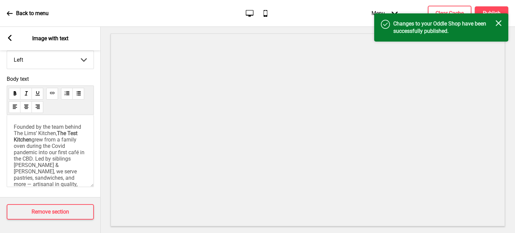
click at [261, 12] on icon "Mobile" at bounding box center [265, 13] width 9 height 9
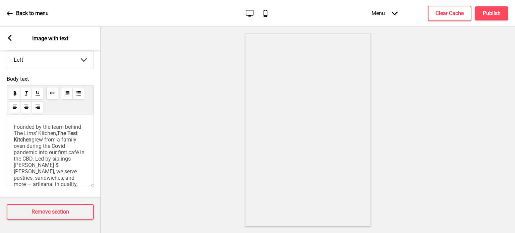
click at [29, 12] on p "Back to menu" at bounding box center [32, 13] width 33 height 7
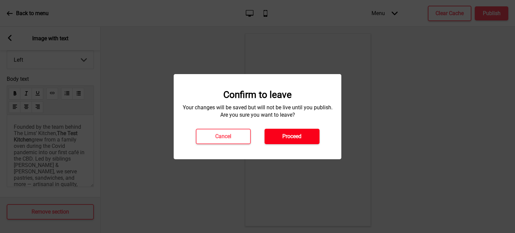
click at [290, 131] on button "Proceed" at bounding box center [291, 136] width 55 height 15
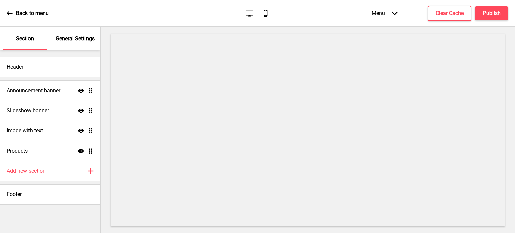
click at [267, 16] on icon at bounding box center [265, 13] width 4 height 7
click at [247, 18] on div "Back to menu Desktop Mobile Menu Arrow down Product Page Store Information Chec…" at bounding box center [257, 13] width 515 height 27
click at [247, 15] on icon "Desktop" at bounding box center [249, 13] width 9 height 9
